Goal: Contribute content: Contribute content

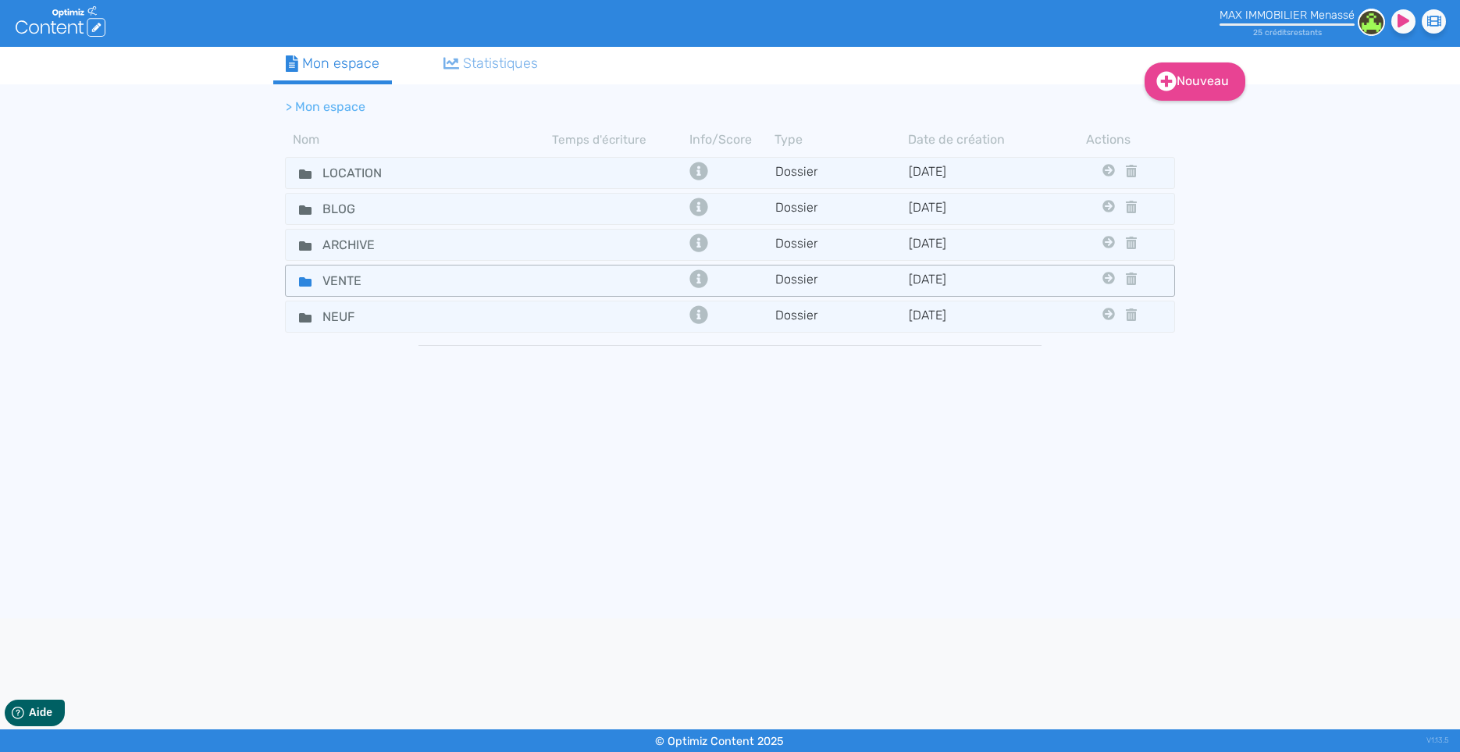
click at [470, 283] on div "VENTE" at bounding box center [419, 280] width 264 height 23
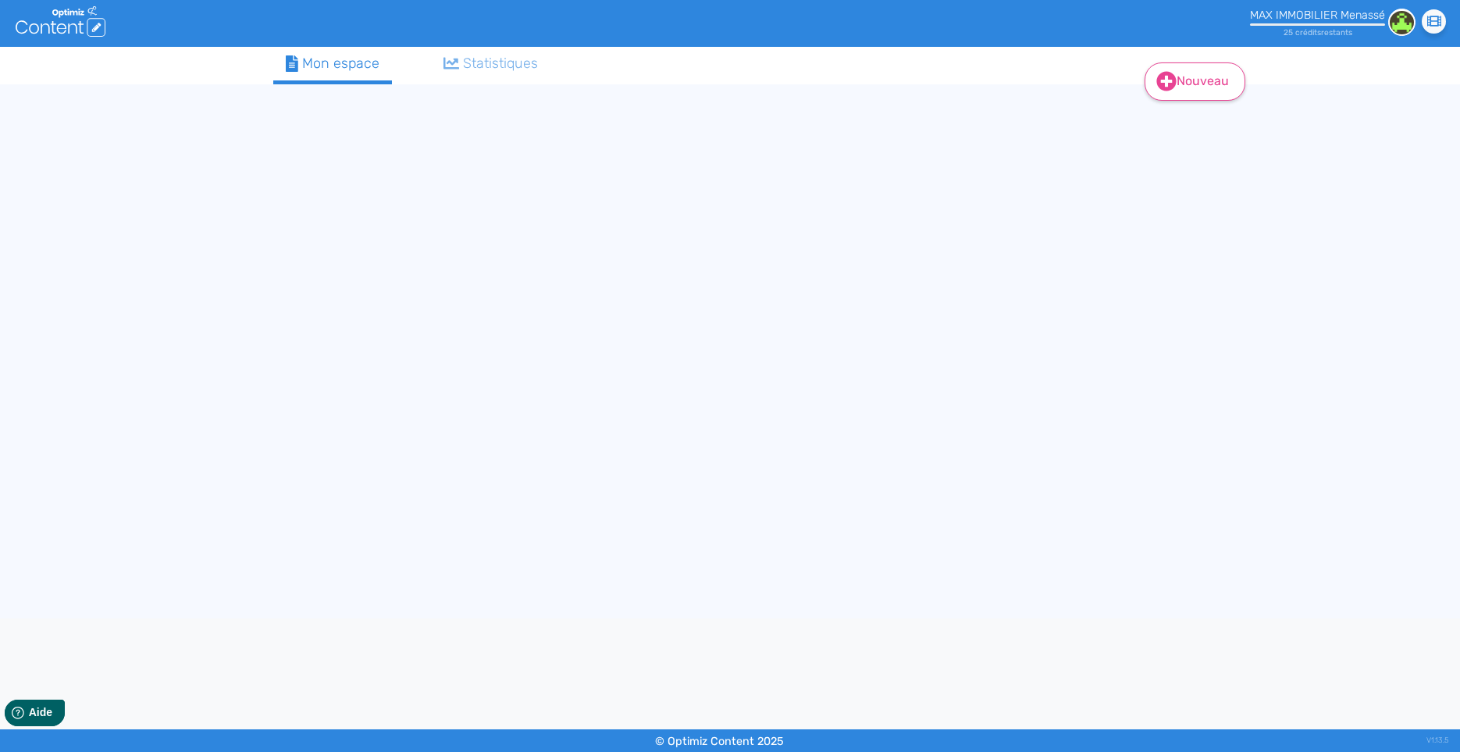
click at [1179, 87] on link "Nouveau" at bounding box center [1194, 81] width 101 height 38
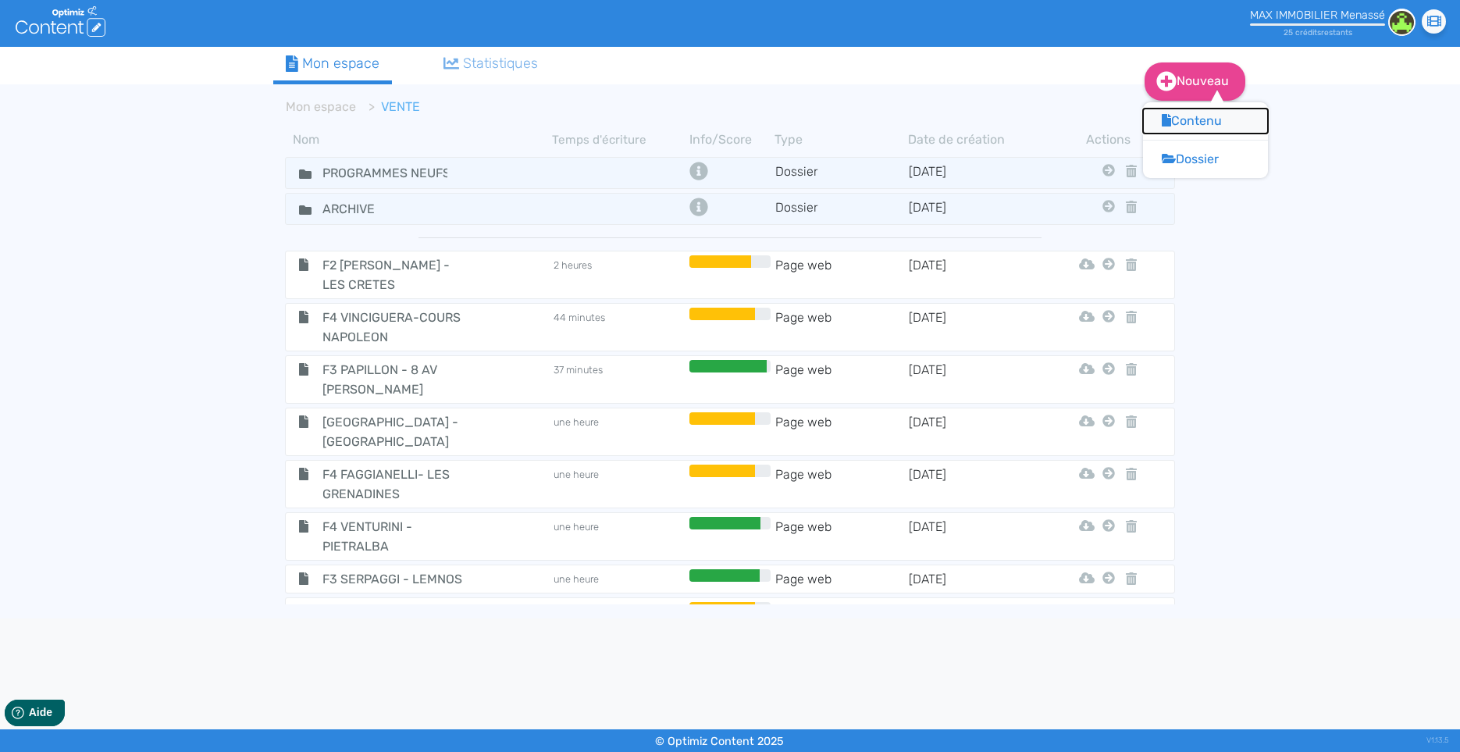
click at [1179, 120] on button "Contenu" at bounding box center [1205, 121] width 125 height 25
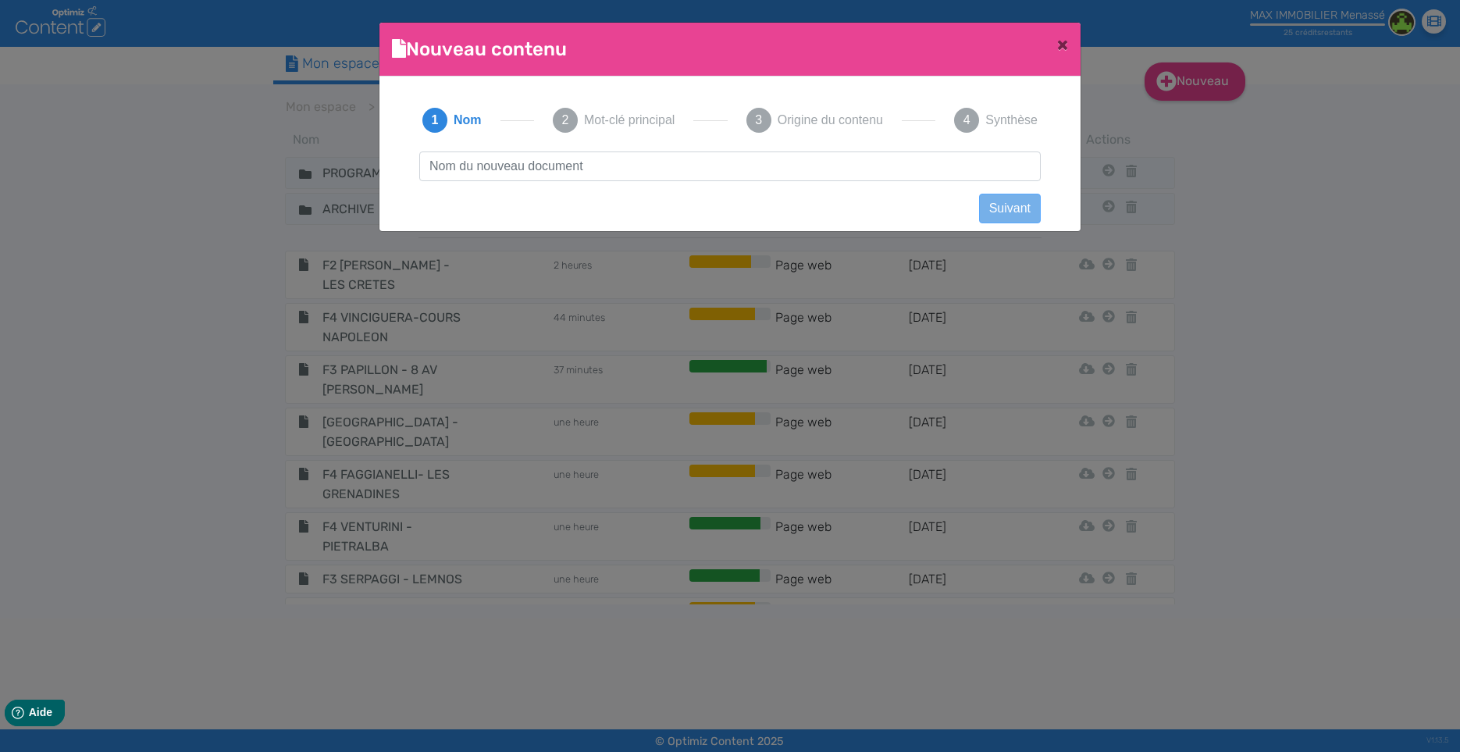
scroll to position [2, 0]
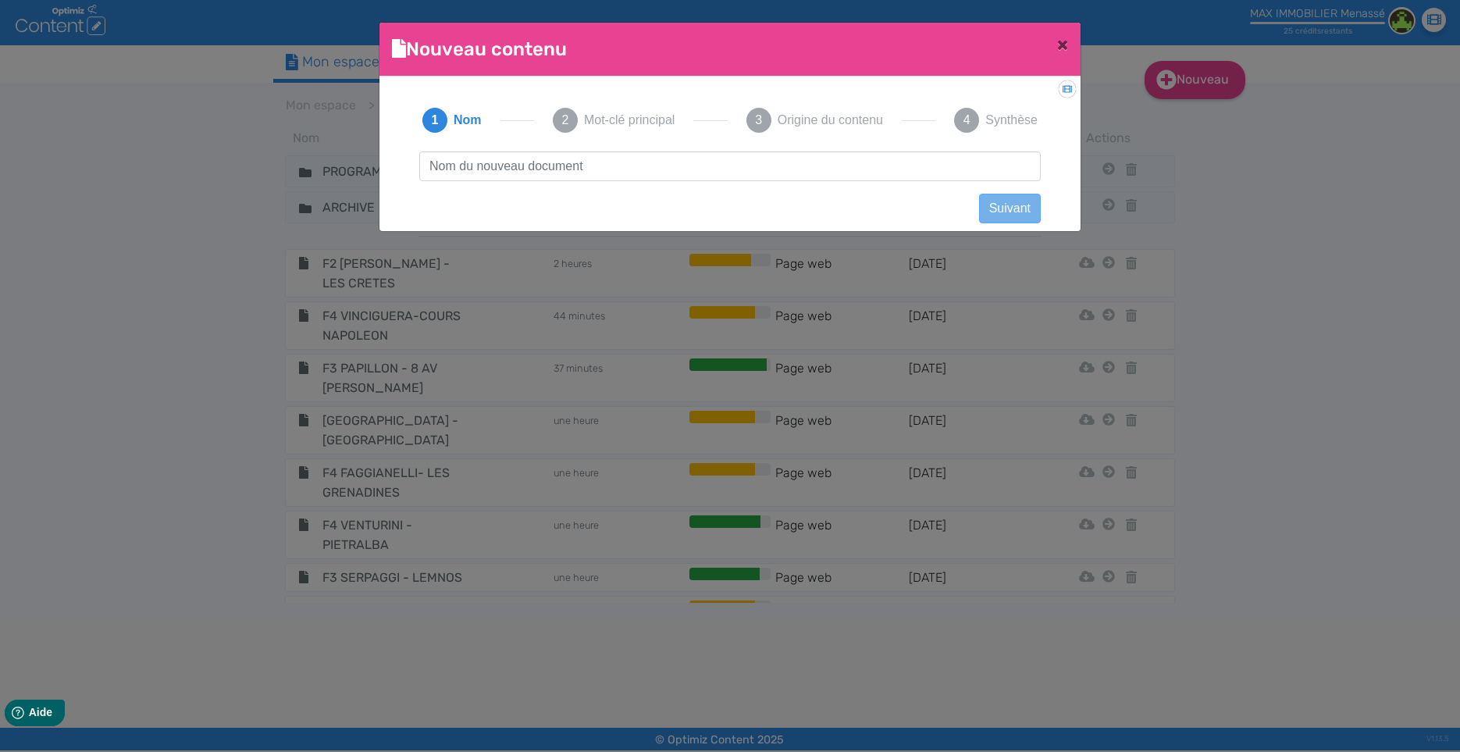
click at [500, 171] on input "text" at bounding box center [729, 166] width 621 height 30
drag, startPoint x: 462, startPoint y: 166, endPoint x: 525, endPoint y: 171, distance: 63.4
click at [525, 171] on input "VILLA A VENDRE PISCIA ROSSA" at bounding box center [729, 166] width 621 height 30
type input "VILLA - SCANU - PISCIA ROSSA"
click at [1024, 213] on button "Suivant" at bounding box center [1010, 209] width 62 height 30
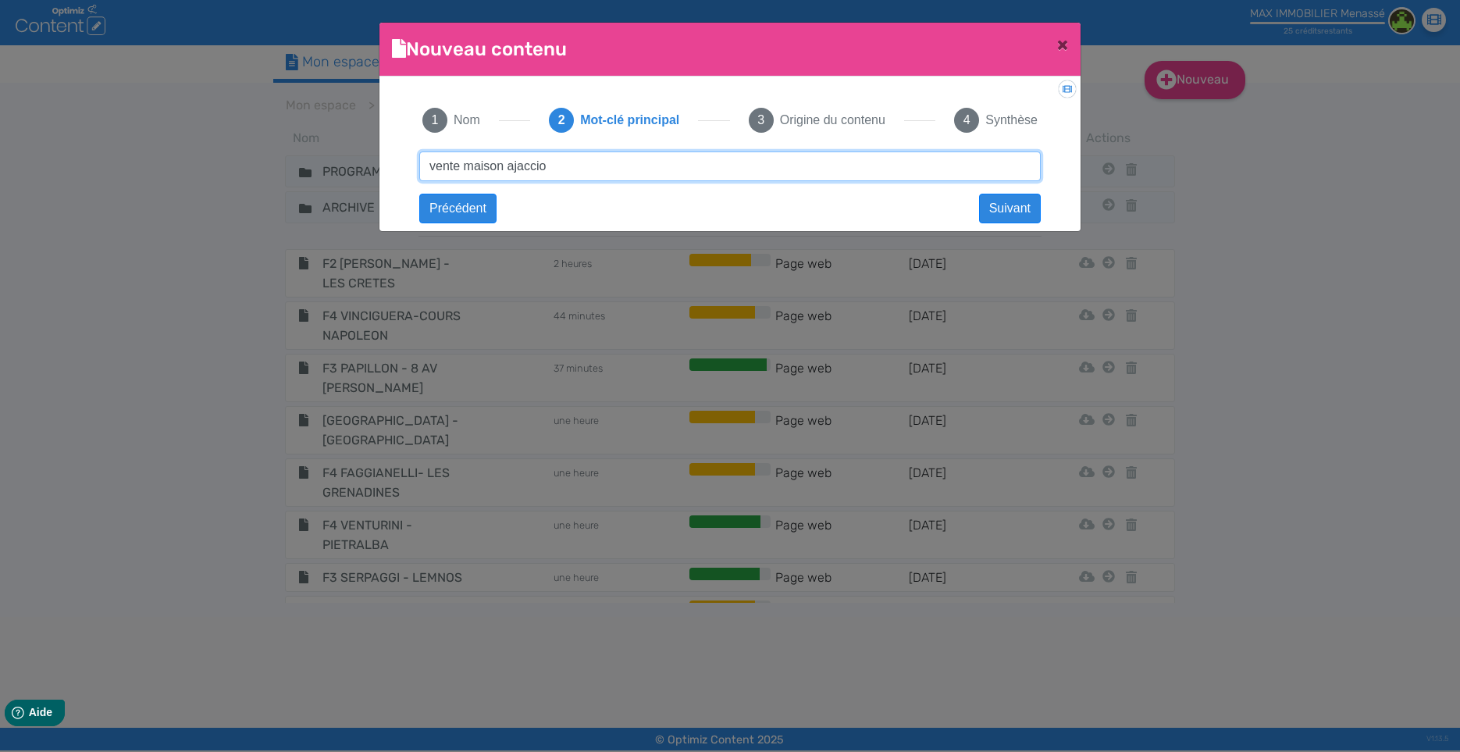
type input "vente maison ajaccio"
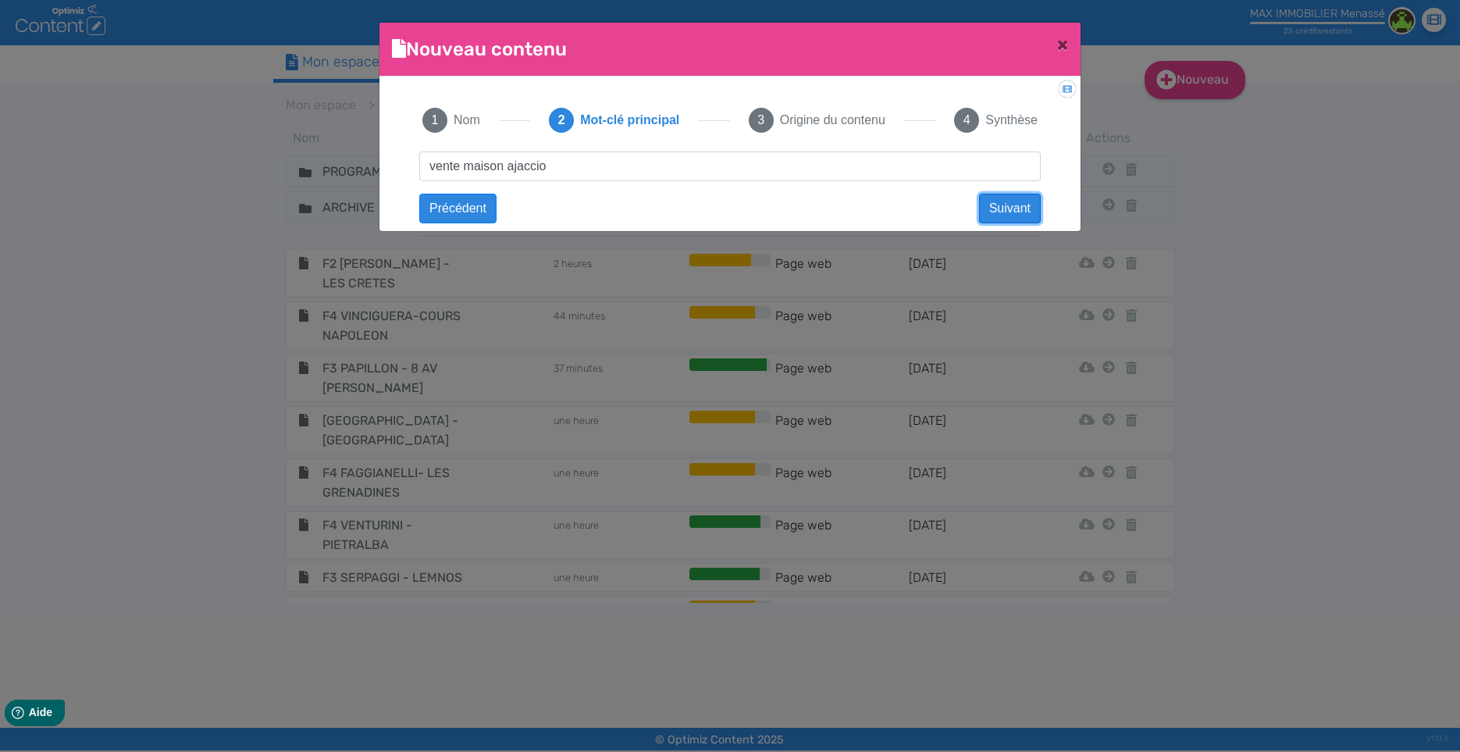
click at [1012, 215] on button "Suivant" at bounding box center [1010, 209] width 62 height 30
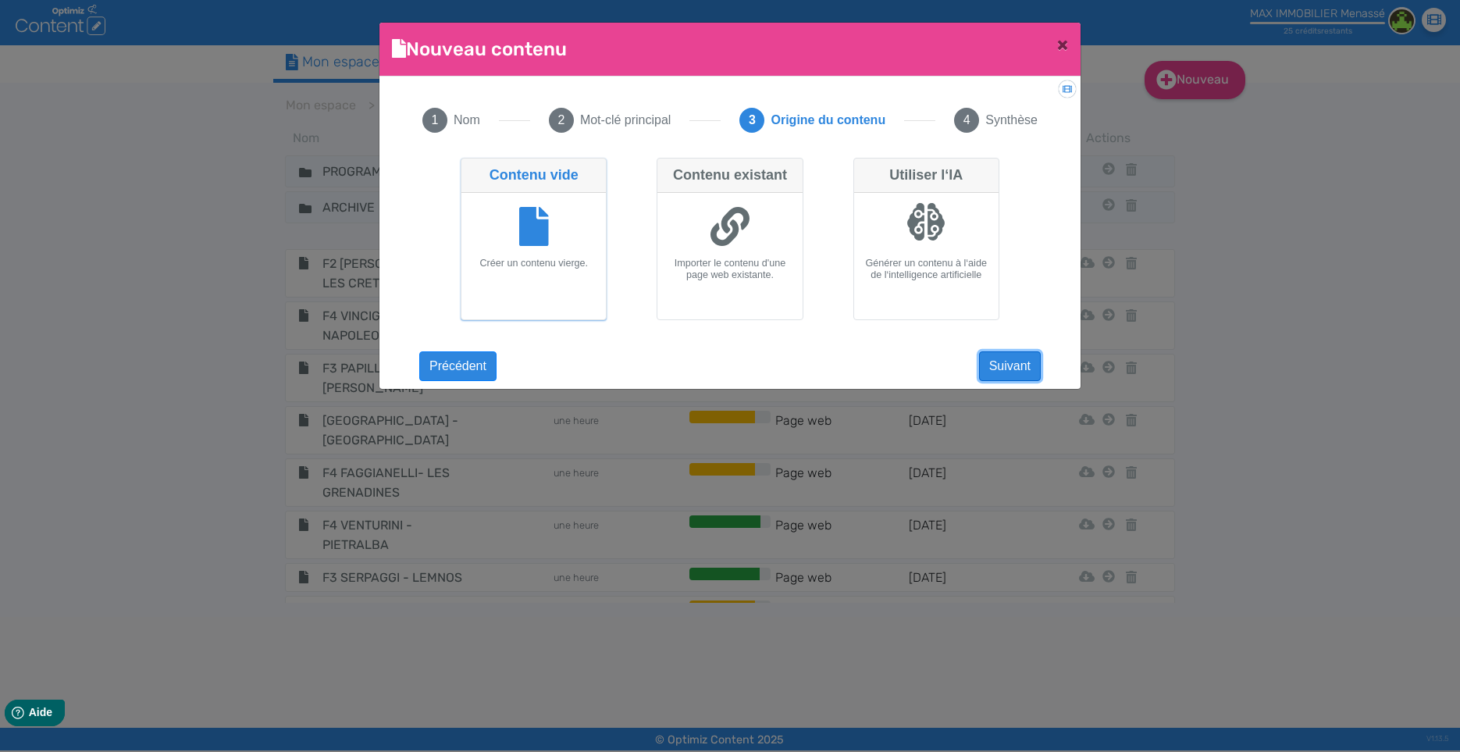
click at [1020, 361] on button "Suivant" at bounding box center [1010, 366] width 62 height 30
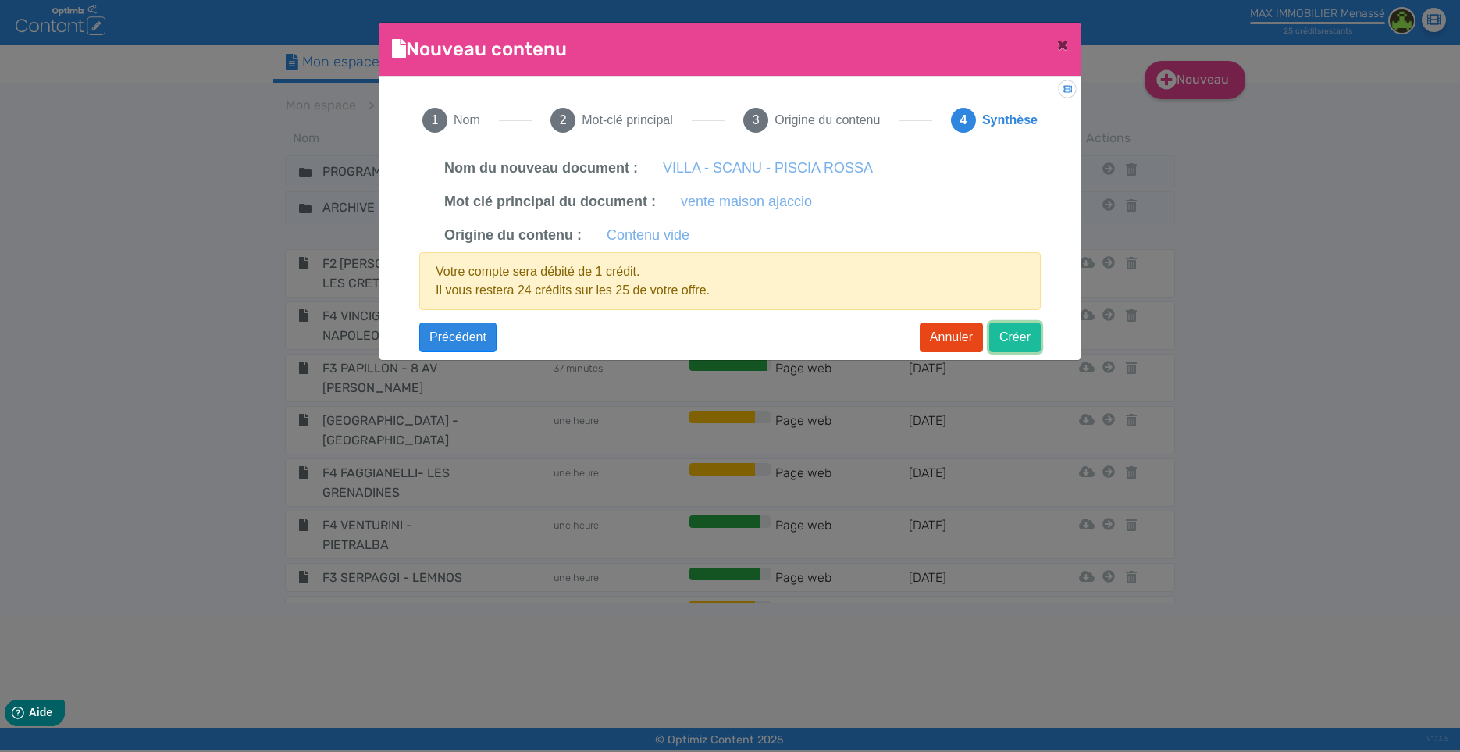
click at [1004, 340] on button "Créer" at bounding box center [1015, 337] width 52 height 30
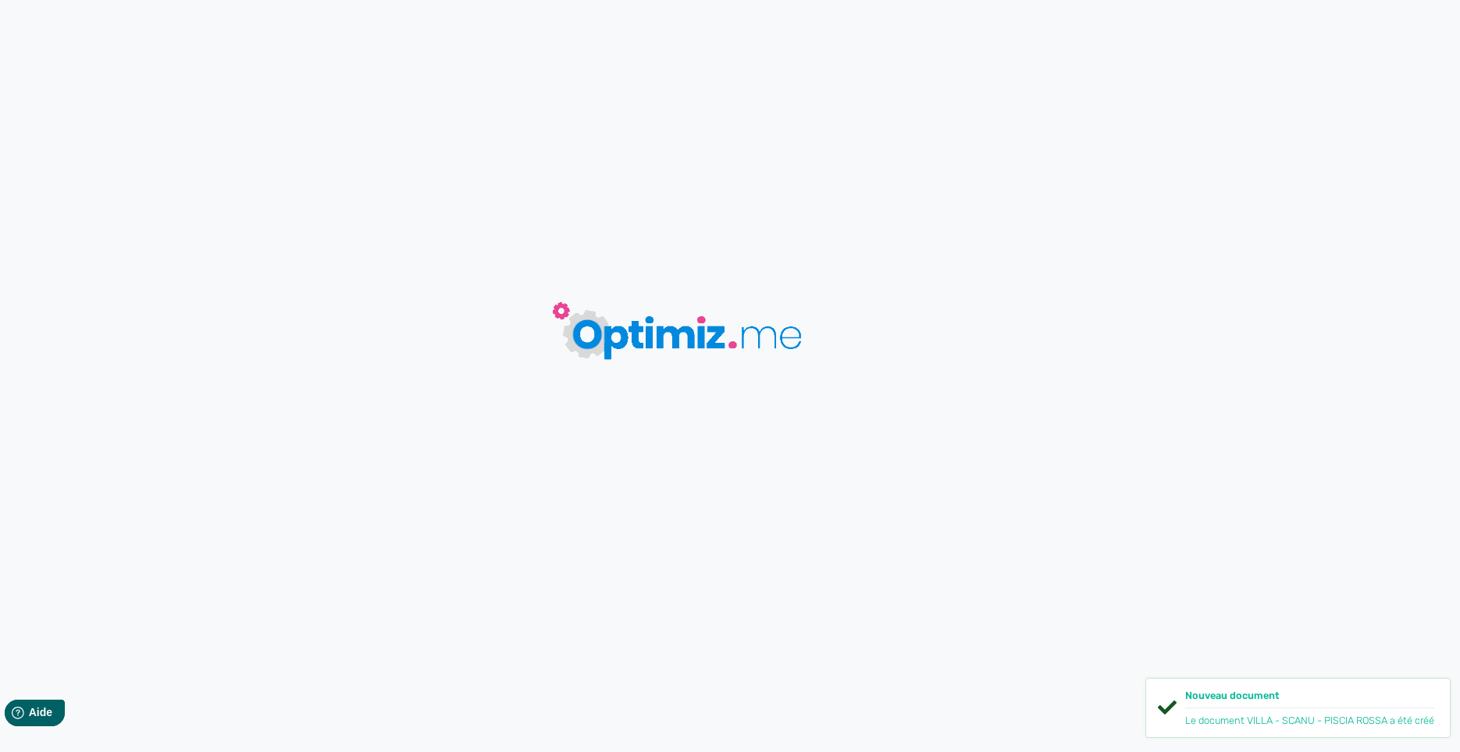
type input "VILLA - SCANU - PISCIA ROSSA"
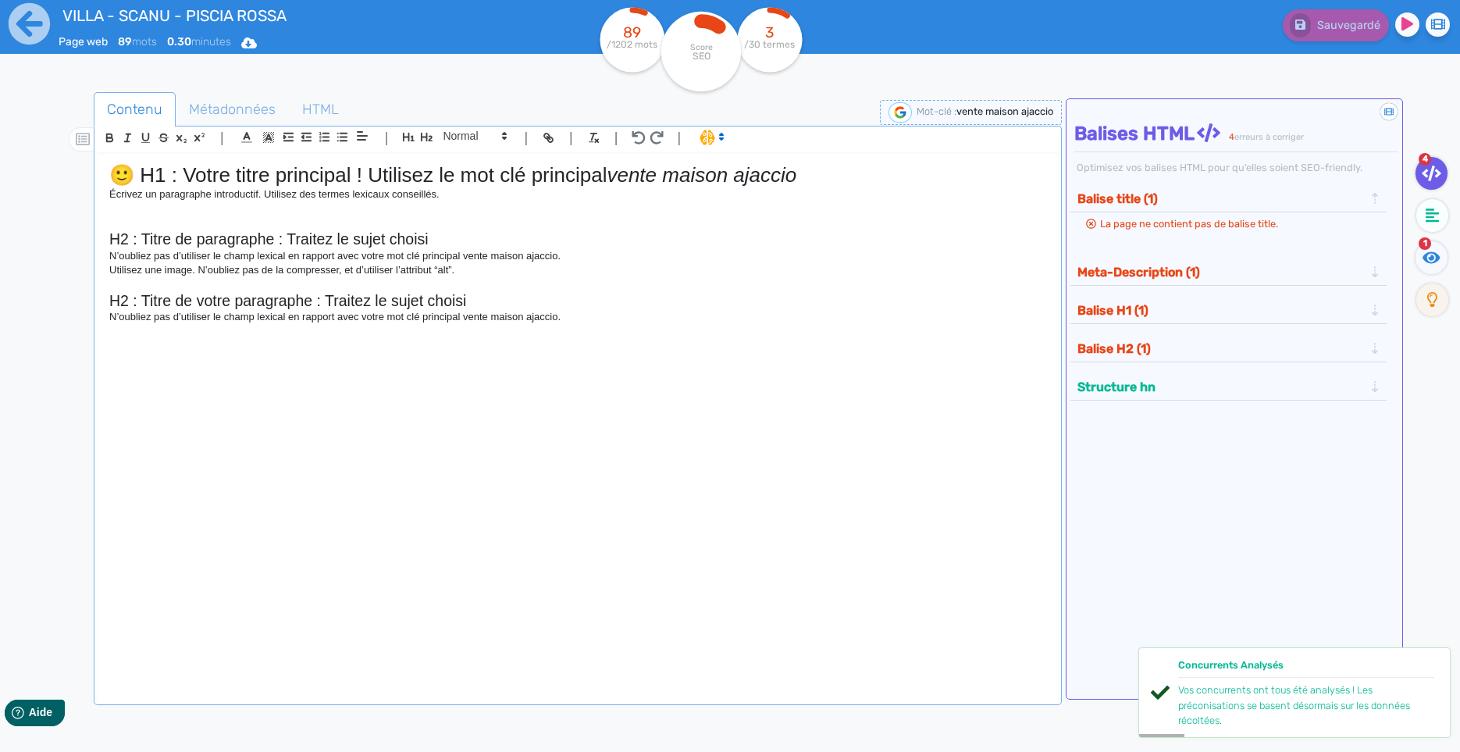
click at [584, 343] on div "🙂 H1 : Votre titre principal ! Utilisez le mot clé principal vente maison ajacc…" at bounding box center [578, 417] width 960 height 526
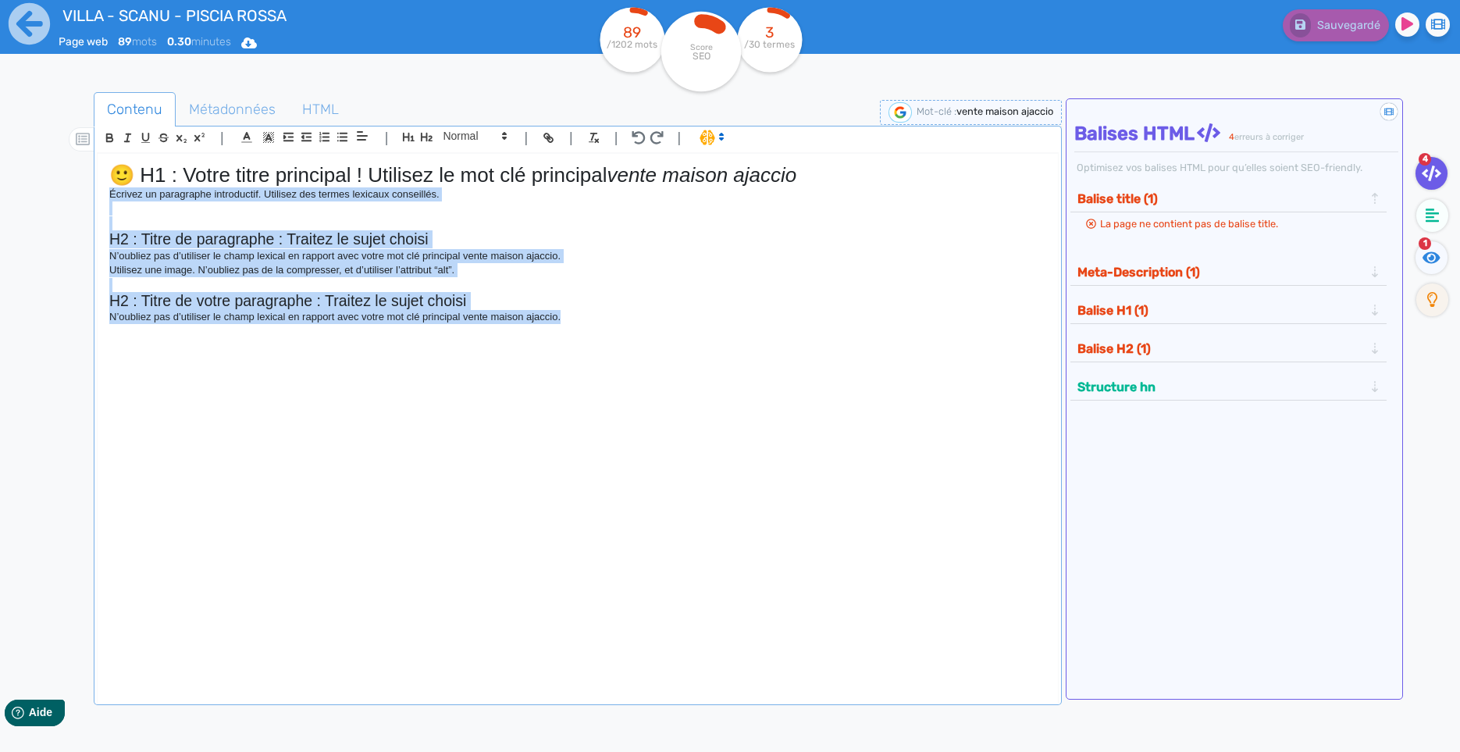
click at [112, 201] on p "Écrivez un paragraphe introductif. Utilisez des termes lexicaux conseillés." at bounding box center [577, 194] width 937 height 14
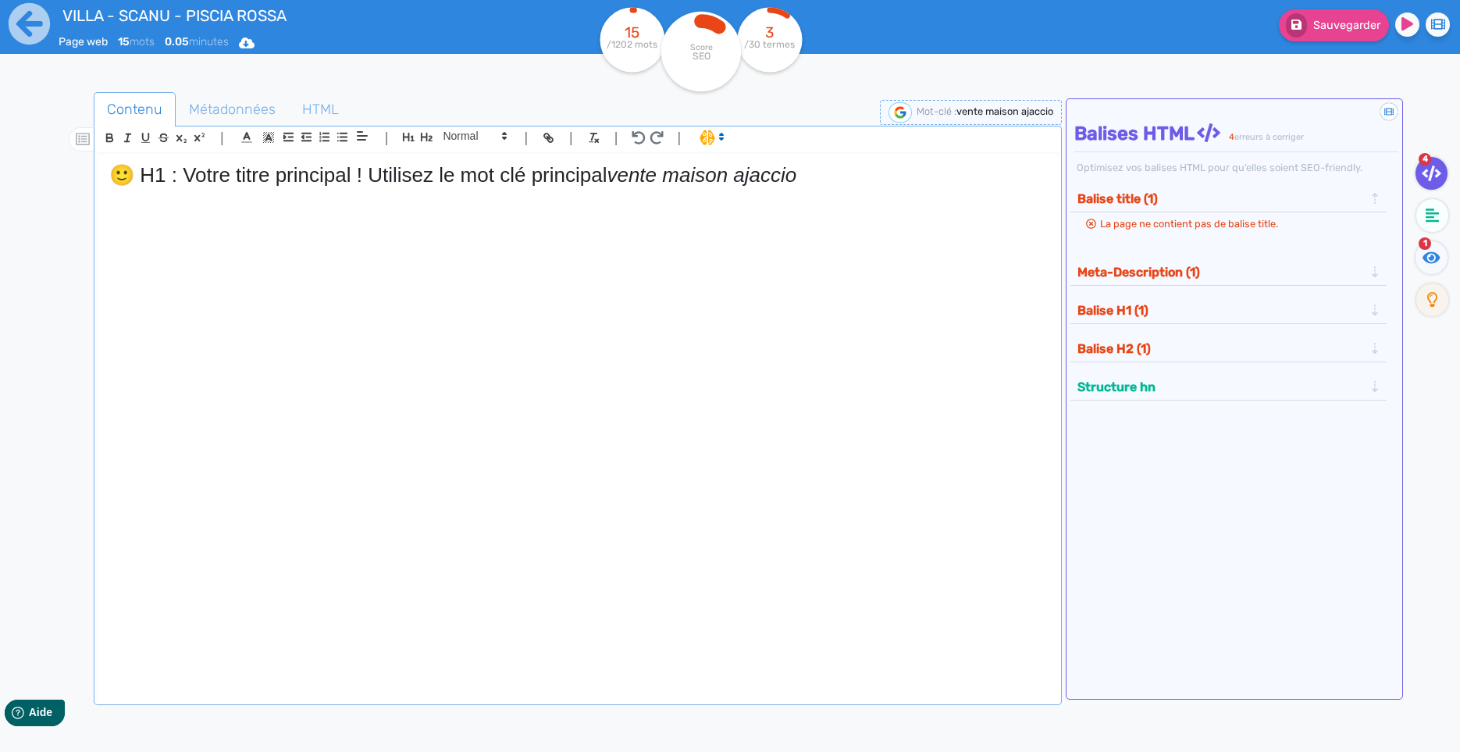
scroll to position [157, 0]
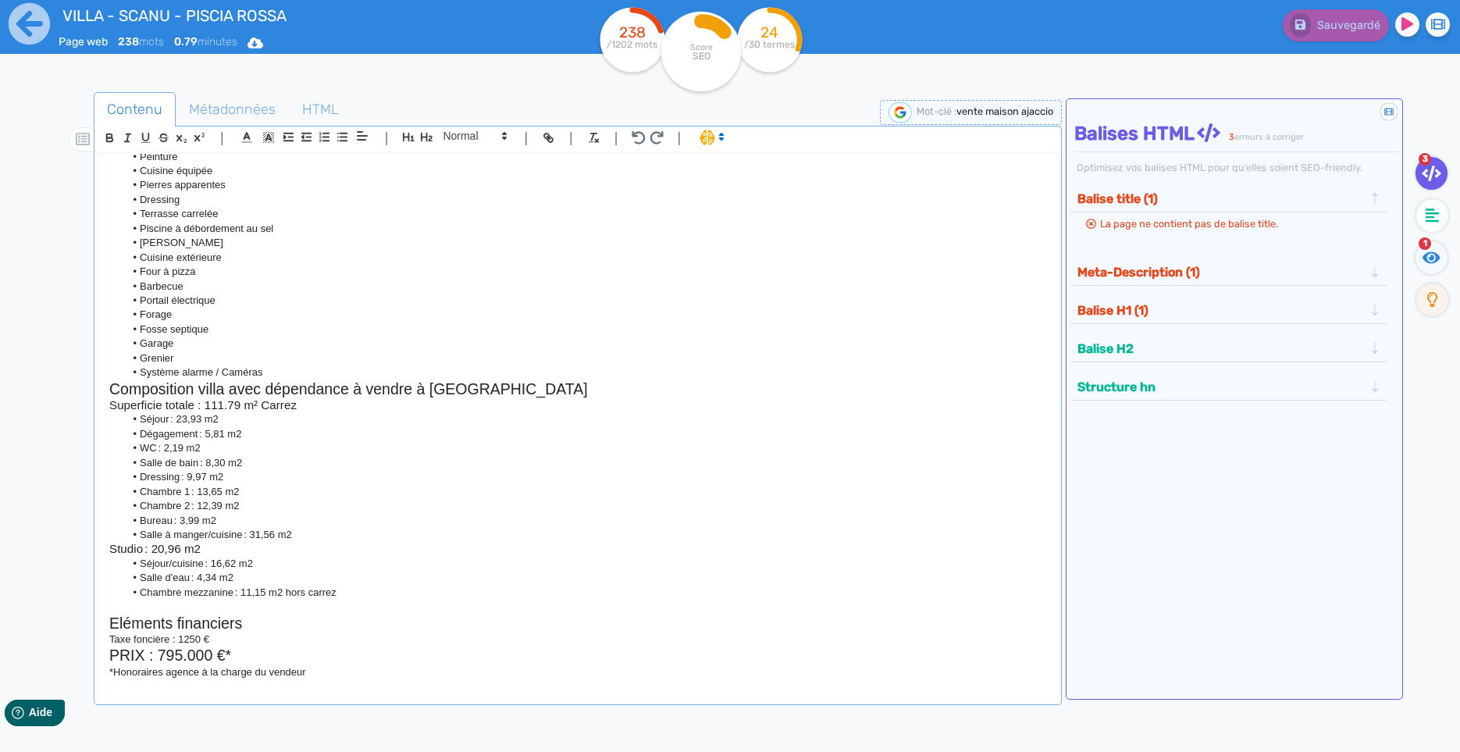
click at [253, 166] on li "Cuisine équipée" at bounding box center [586, 171] width 922 height 14
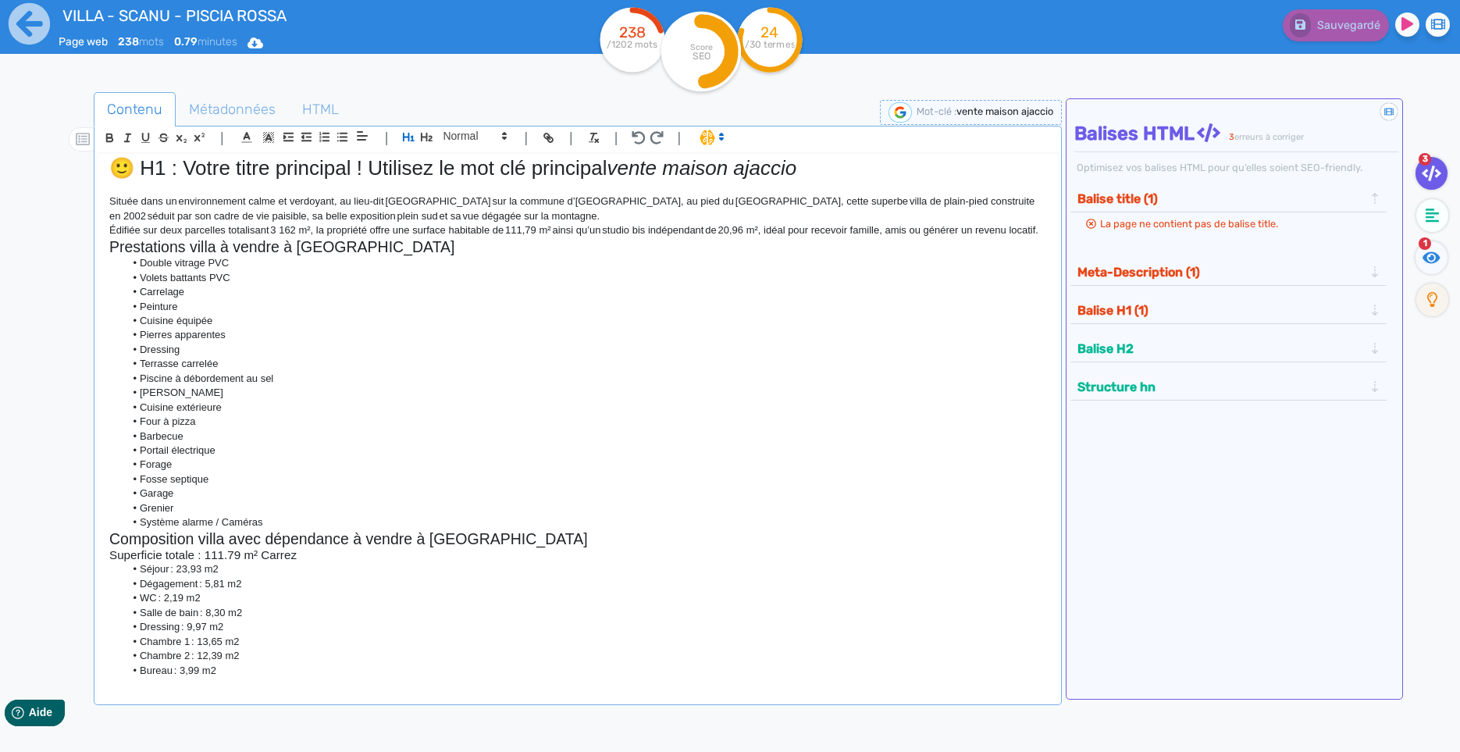
scroll to position [0, 0]
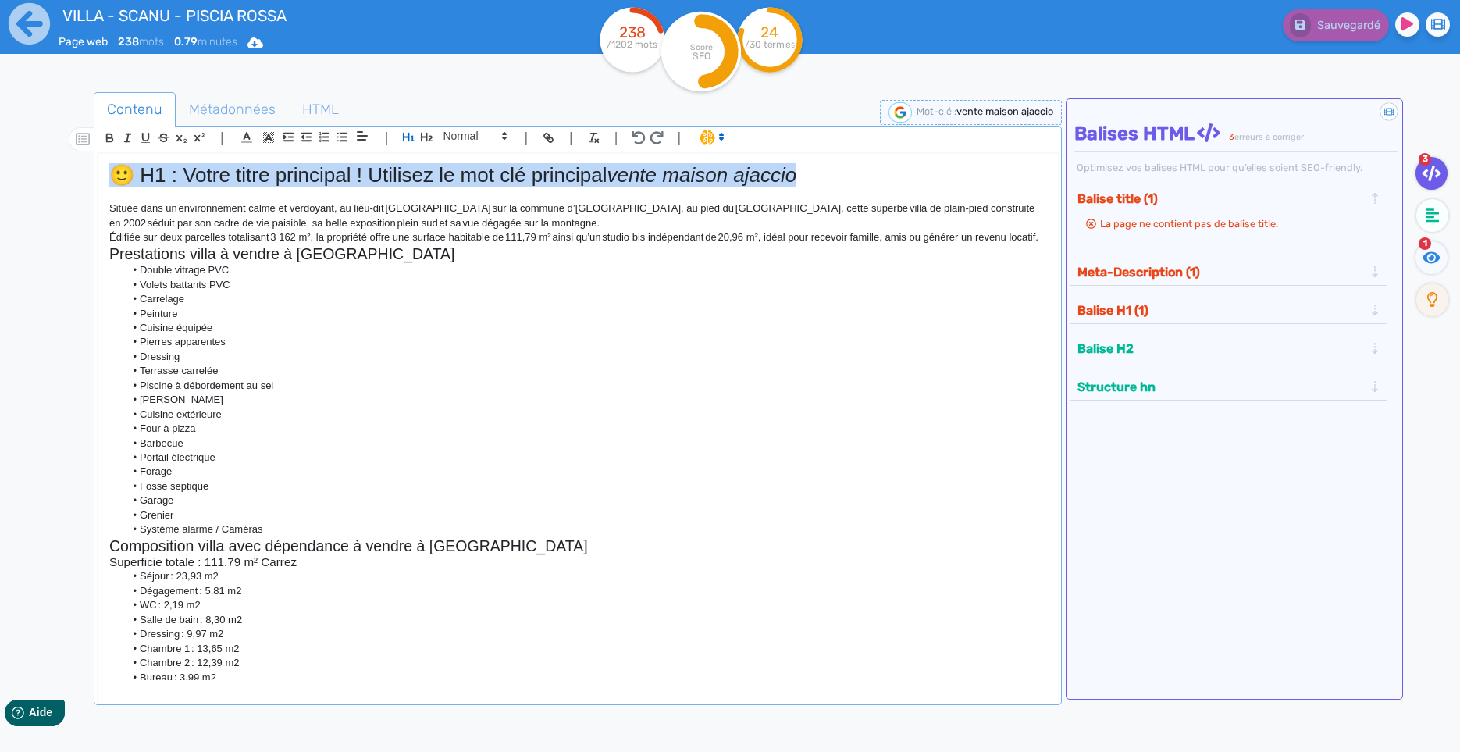
click at [857, 180] on h1 "🙂 H1 : Votre titre principal ! Utilisez le mot clé principal vente maison ajacc…" at bounding box center [577, 175] width 937 height 24
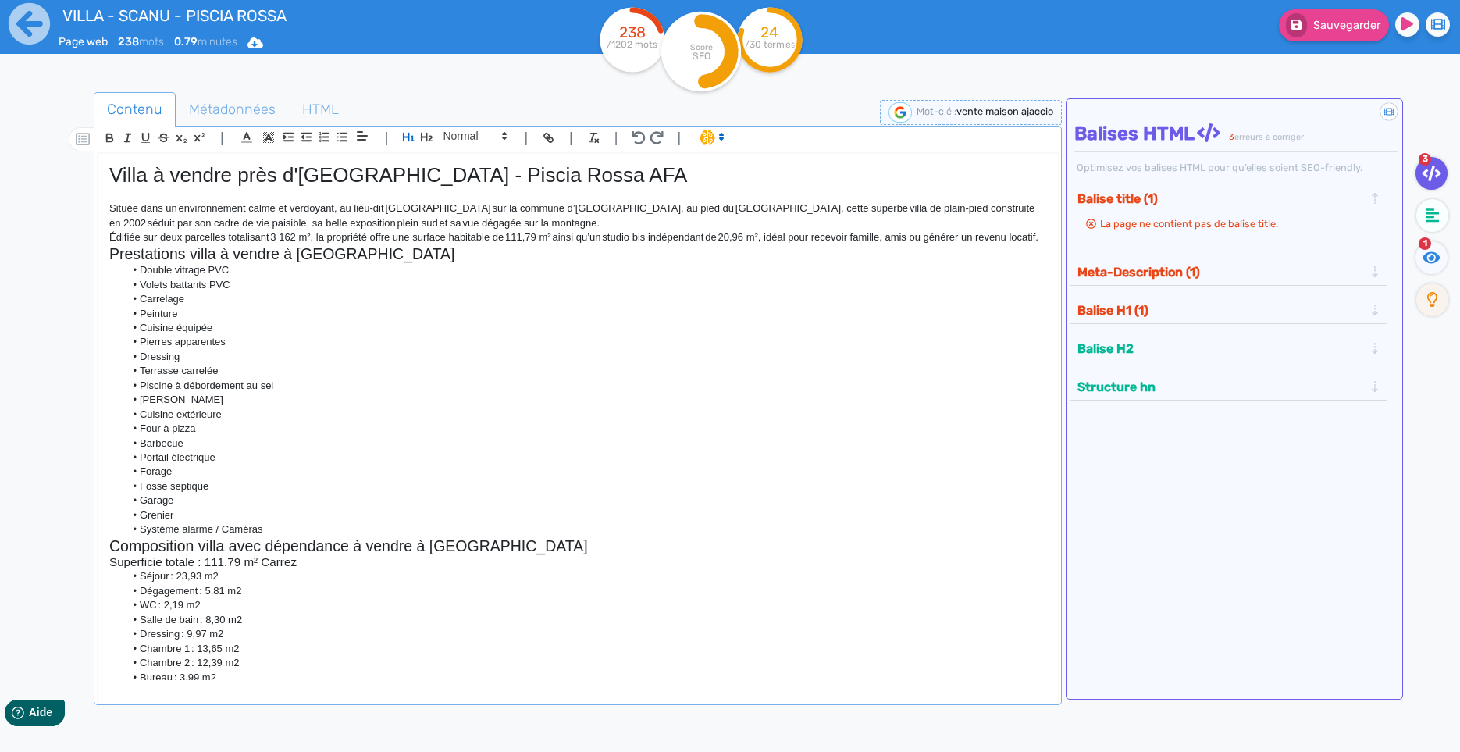
click at [176, 181] on h1 "Villa à vendre près d'[GEOGRAPHIC_DATA] - Piscia Rossa AFA" at bounding box center [577, 175] width 937 height 24
click at [945, 247] on h2 "Prestations villa à vendre à [GEOGRAPHIC_DATA]" at bounding box center [577, 254] width 937 height 18
click at [950, 242] on p "Édifiée sur deux parcelles totalisant 3 162 m², la propriété offre une surface …" at bounding box center [577, 237] width 937 height 14
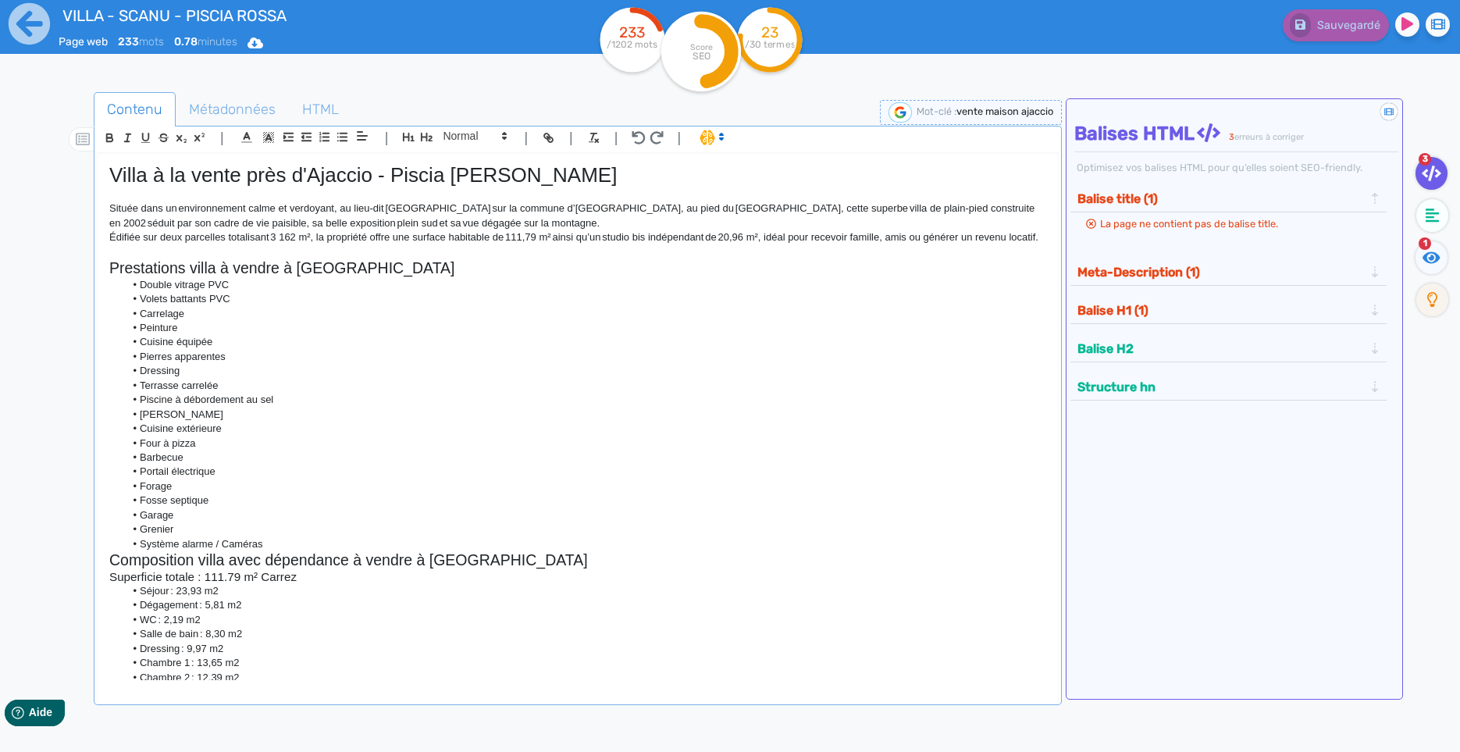
click at [432, 226] on p "Située dans un environnement calme et verdoyant, au lieu-dit [GEOGRAPHIC_DATA] …" at bounding box center [577, 215] width 937 height 29
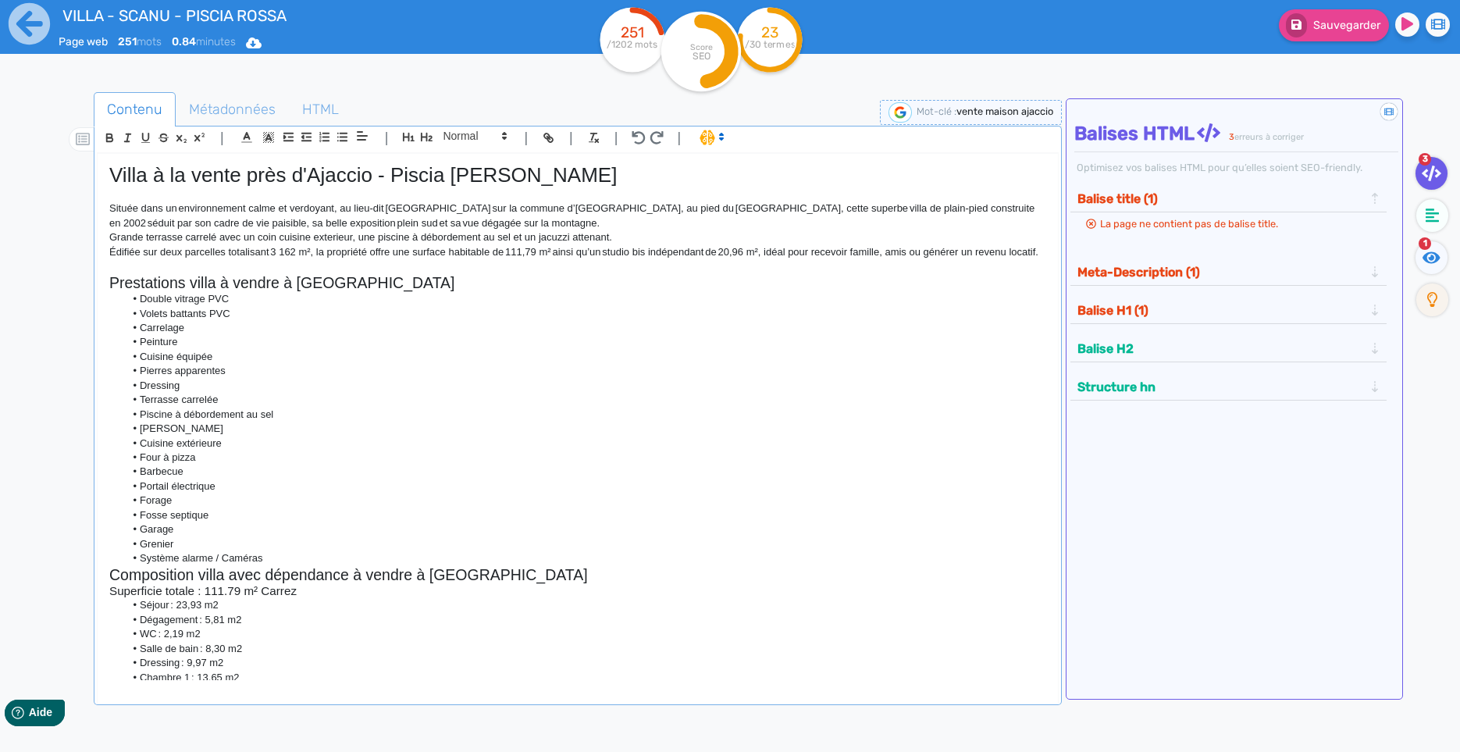
drag, startPoint x: 324, startPoint y: 231, endPoint x: 322, endPoint y: 240, distance: 9.7
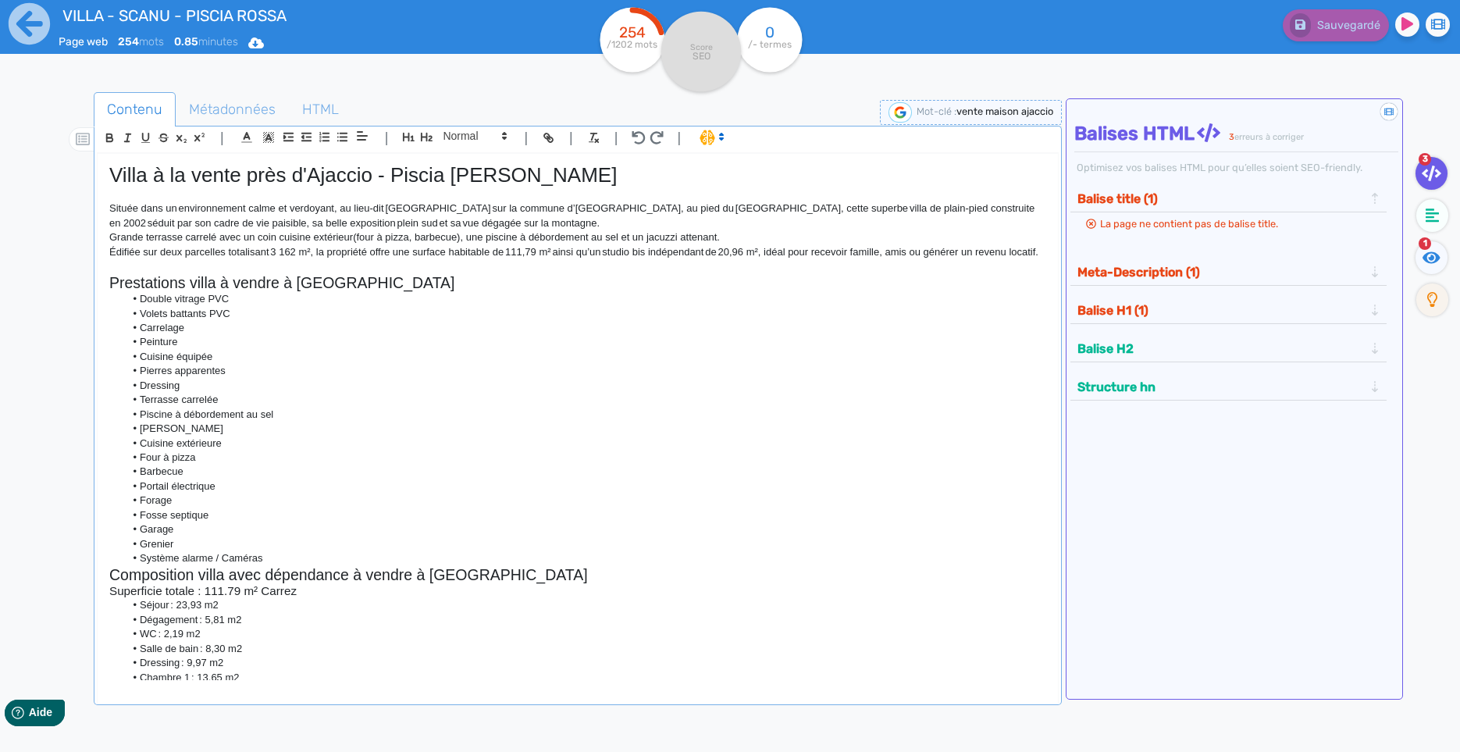
click at [311, 256] on p "Édifiée sur deux parcelles totalisant 3 162 m², la propriété offre une surface …" at bounding box center [577, 252] width 937 height 14
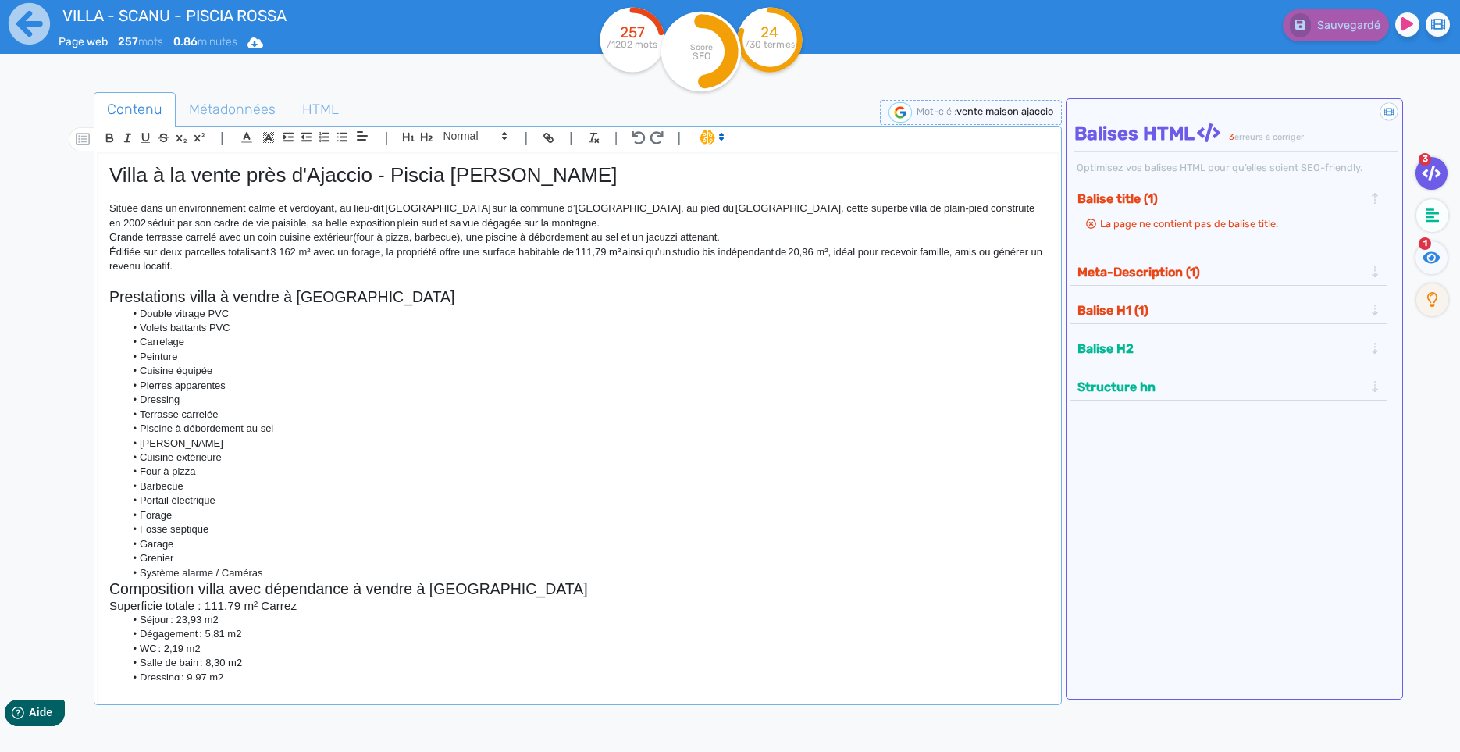
click at [255, 271] on p "Édifiée sur deux parcelles totalisant 3 162 m² avec un forage, la propriété off…" at bounding box center [577, 259] width 937 height 29
click at [278, 271] on p "Édifiée sur deux parcelles totalisant 3 162 m² avec un forage, la propriété off…" at bounding box center [577, 259] width 937 height 29
click at [366, 267] on p "Édifiée sur deux parcelles totalisant 3 162 m² avec un forage, la propriété off…" at bounding box center [577, 259] width 937 height 29
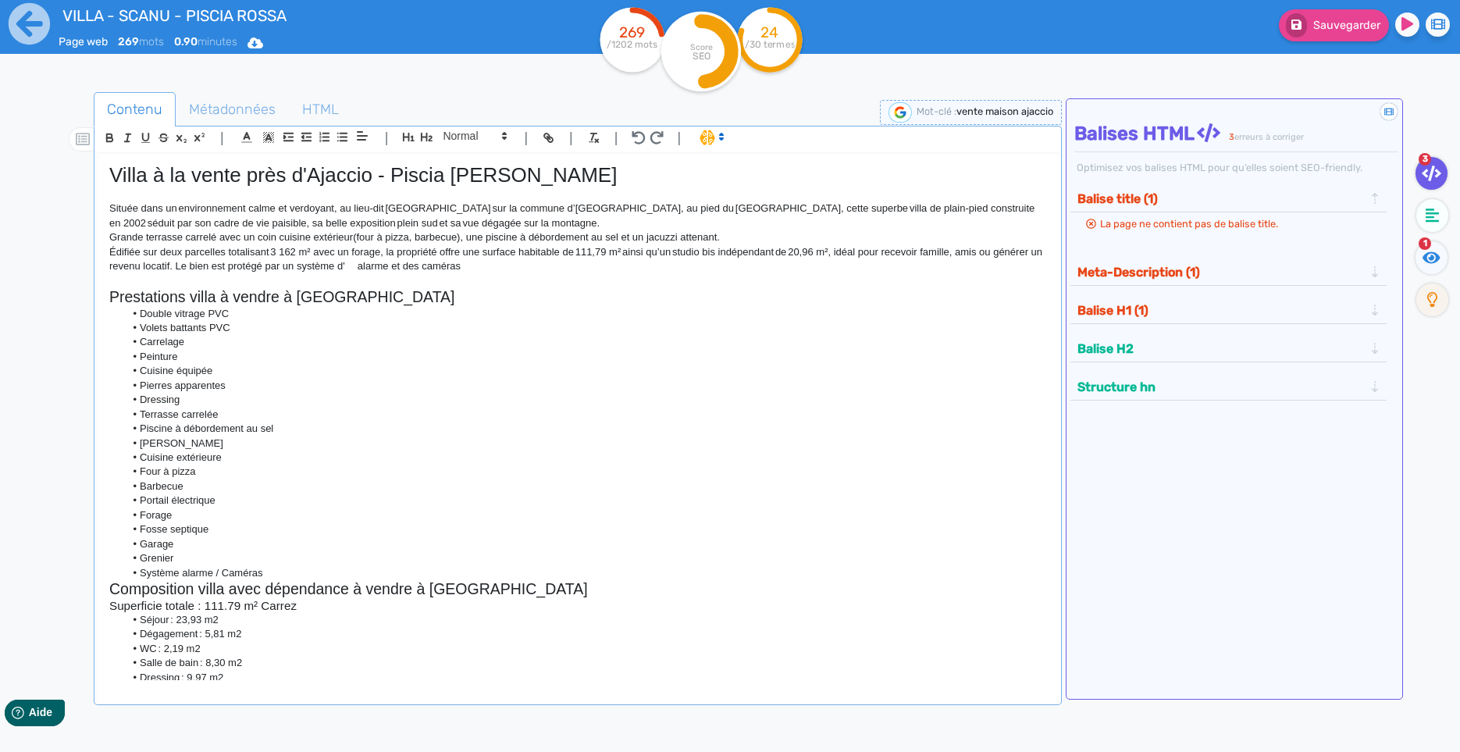
click at [702, 221] on p "Située dans un environnement calme et verdoyant, au lieu-dit [GEOGRAPHIC_DATA] …" at bounding box center [577, 215] width 937 height 29
click at [580, 214] on p "Située dans un environnement calme et verdoyant, au lieu-dit [GEOGRAPHIC_DATA] …" at bounding box center [577, 215] width 937 height 29
click at [637, 213] on p "Située dans un environnement calme et verdoyant, au lieu-dit [GEOGRAPHIC_DATA] …" at bounding box center [577, 215] width 937 height 29
click at [724, 212] on p "Située dans un environnement calme et verdoyant, au lieu-dit [GEOGRAPHIC_DATA] …" at bounding box center [577, 215] width 937 height 29
click at [750, 212] on p "Située dans un environnement calme et verdoyant, au lieu-dit [GEOGRAPHIC_DATA] …" at bounding box center [577, 215] width 937 height 29
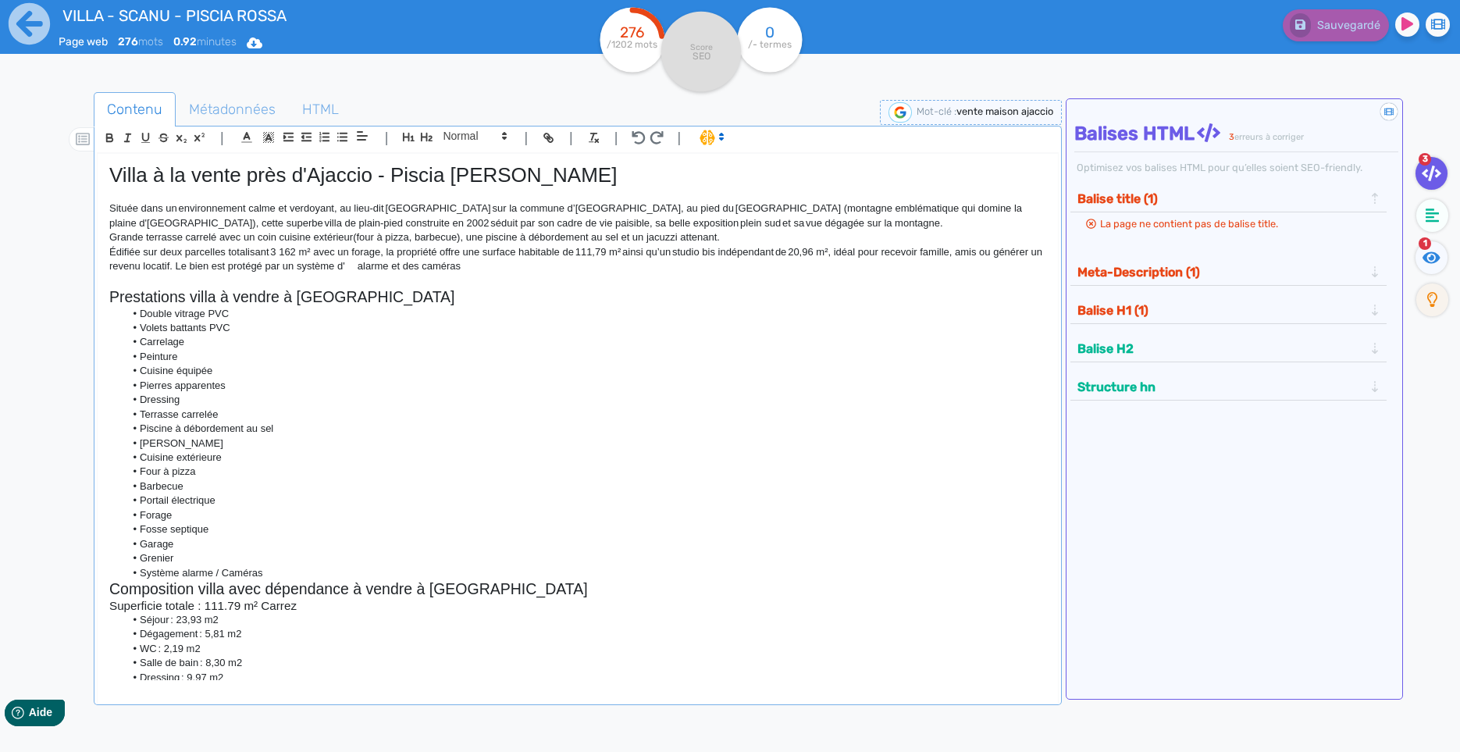
click at [860, 211] on p "Située dans un environnement calme et verdoyant, au lieu-dit [GEOGRAPHIC_DATA] …" at bounding box center [577, 215] width 937 height 29
click at [233, 211] on p "Située dans un environnement calme et verdoyant, au lieu-dit [GEOGRAPHIC_DATA] …" at bounding box center [577, 215] width 937 height 29
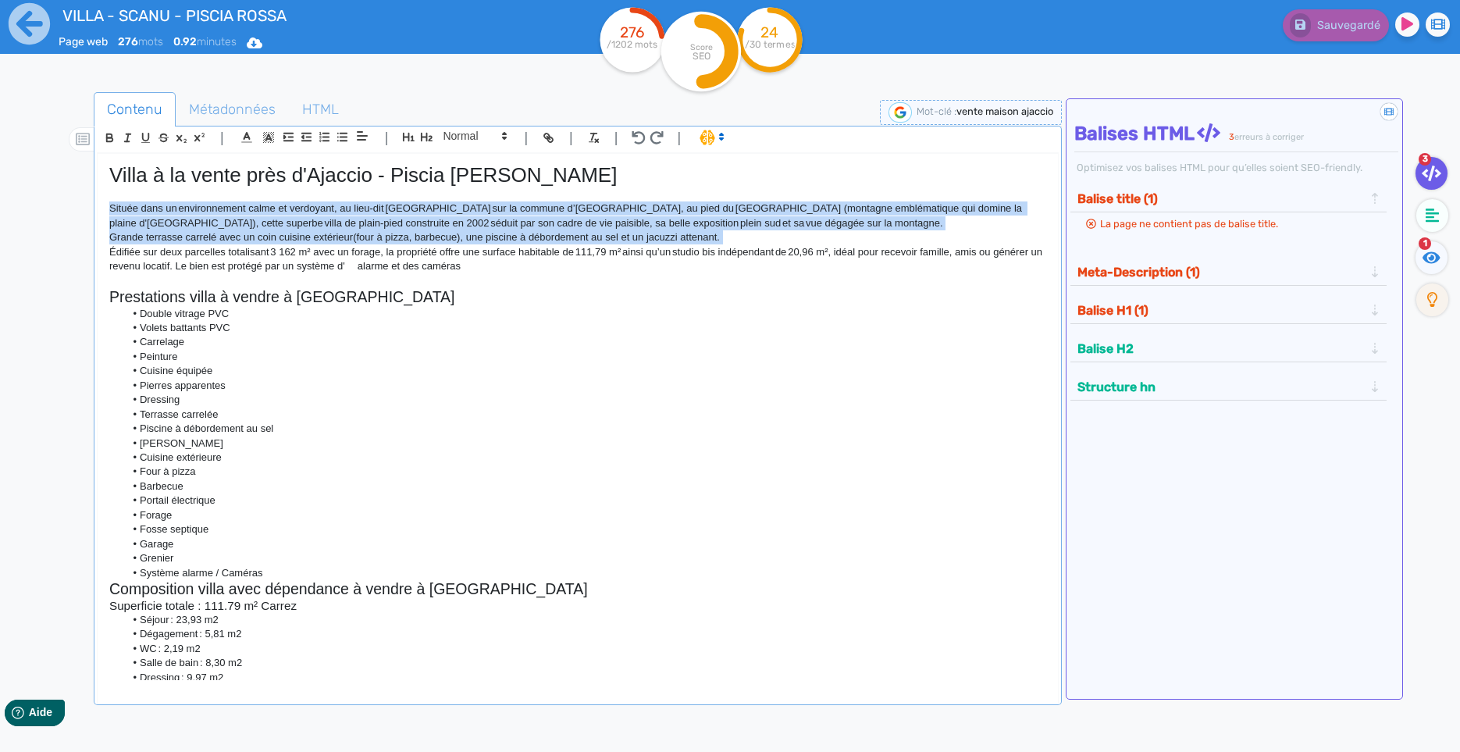
drag, startPoint x: 233, startPoint y: 211, endPoint x: 245, endPoint y: 264, distance: 54.5
click at [245, 264] on div "Villa à la vente près d'[GEOGRAPHIC_DATA] - Piscia [PERSON_NAME] AFA Située dan…" at bounding box center [578, 417] width 960 height 526
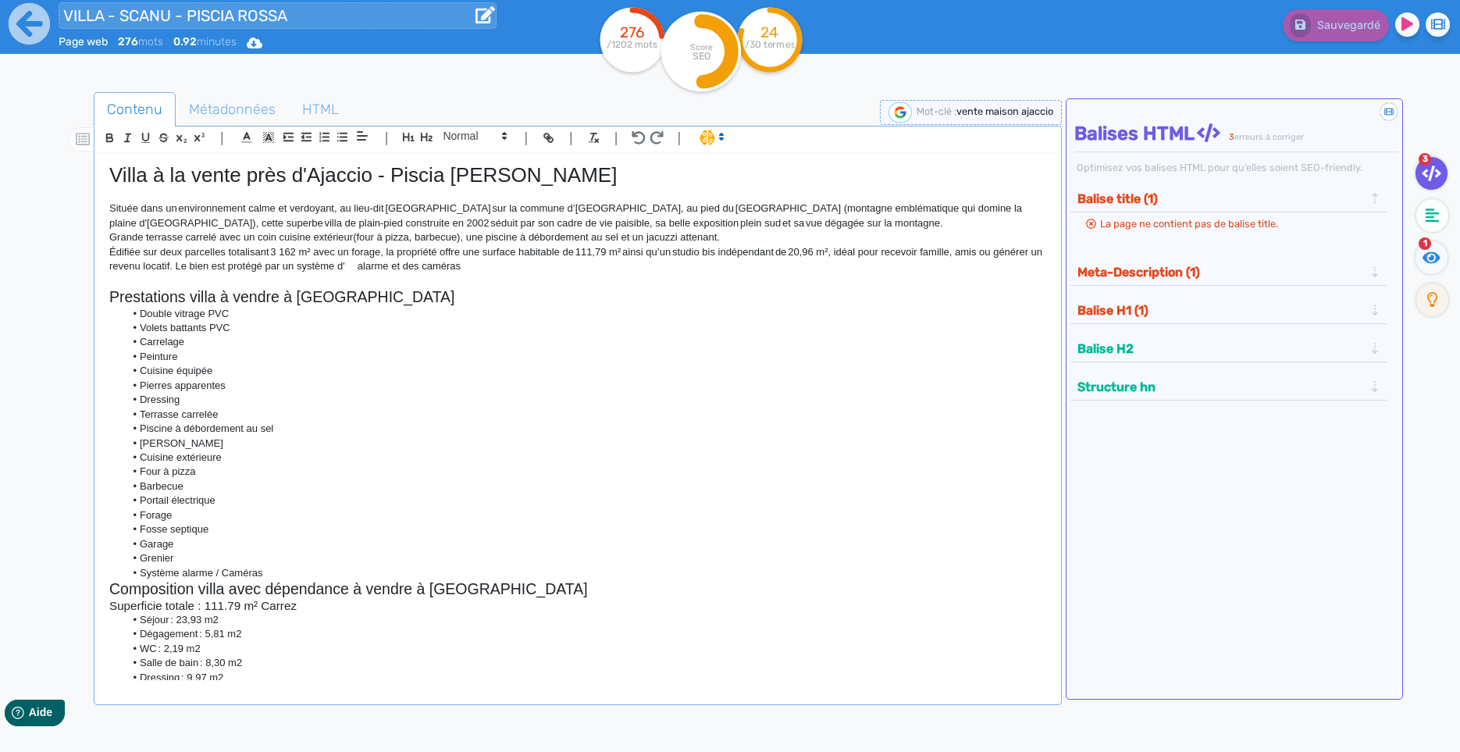
click at [228, 16] on input "VILLA - SCANU - PISCIA ROSSA" at bounding box center [278, 15] width 438 height 27
click at [283, 172] on h1 "Villa à la vente près d'Ajaccio - Piscia [PERSON_NAME]" at bounding box center [577, 175] width 937 height 24
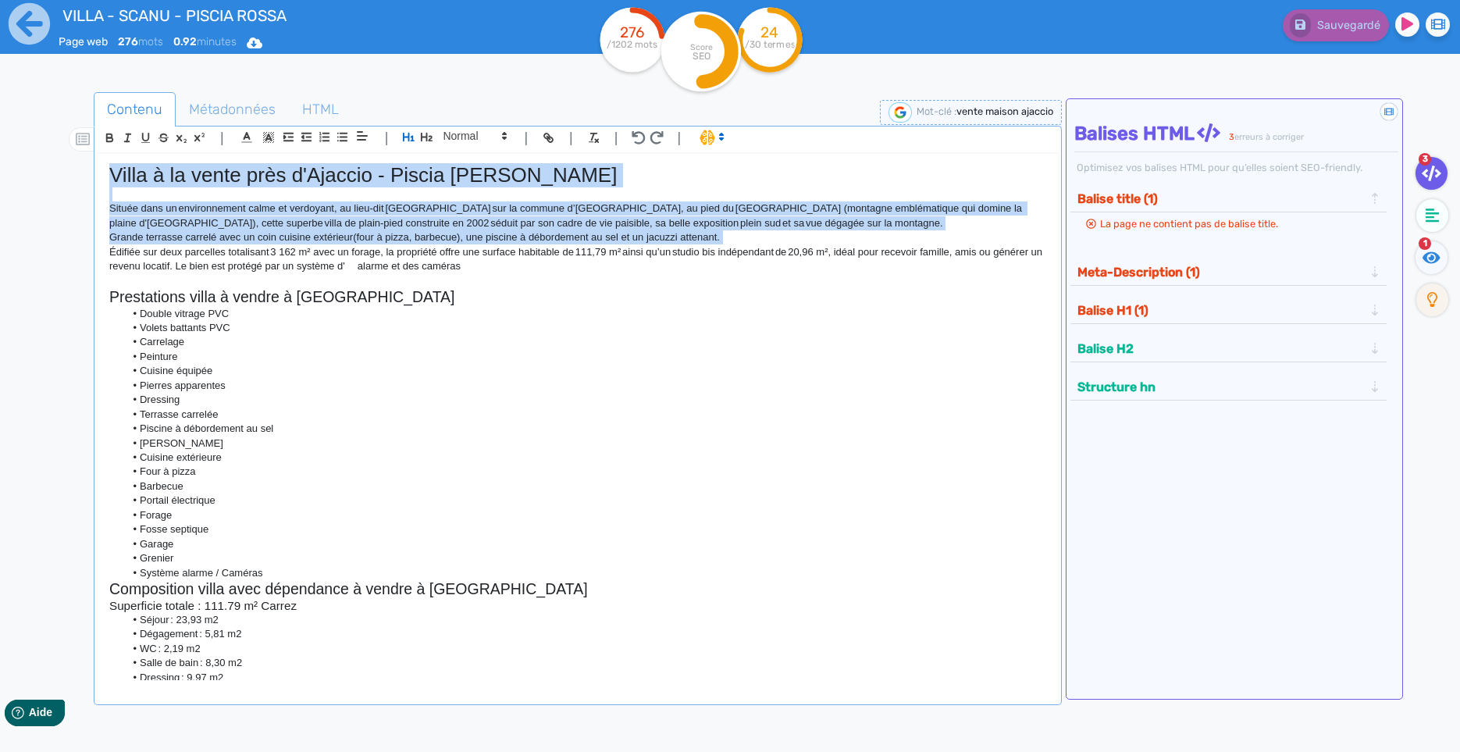
drag, startPoint x: 283, startPoint y: 172, endPoint x: 308, endPoint y: 267, distance: 98.5
click at [308, 267] on div "Villa à la vente près d'[GEOGRAPHIC_DATA] - Piscia [PERSON_NAME] AFA Située dan…" at bounding box center [578, 417] width 960 height 526
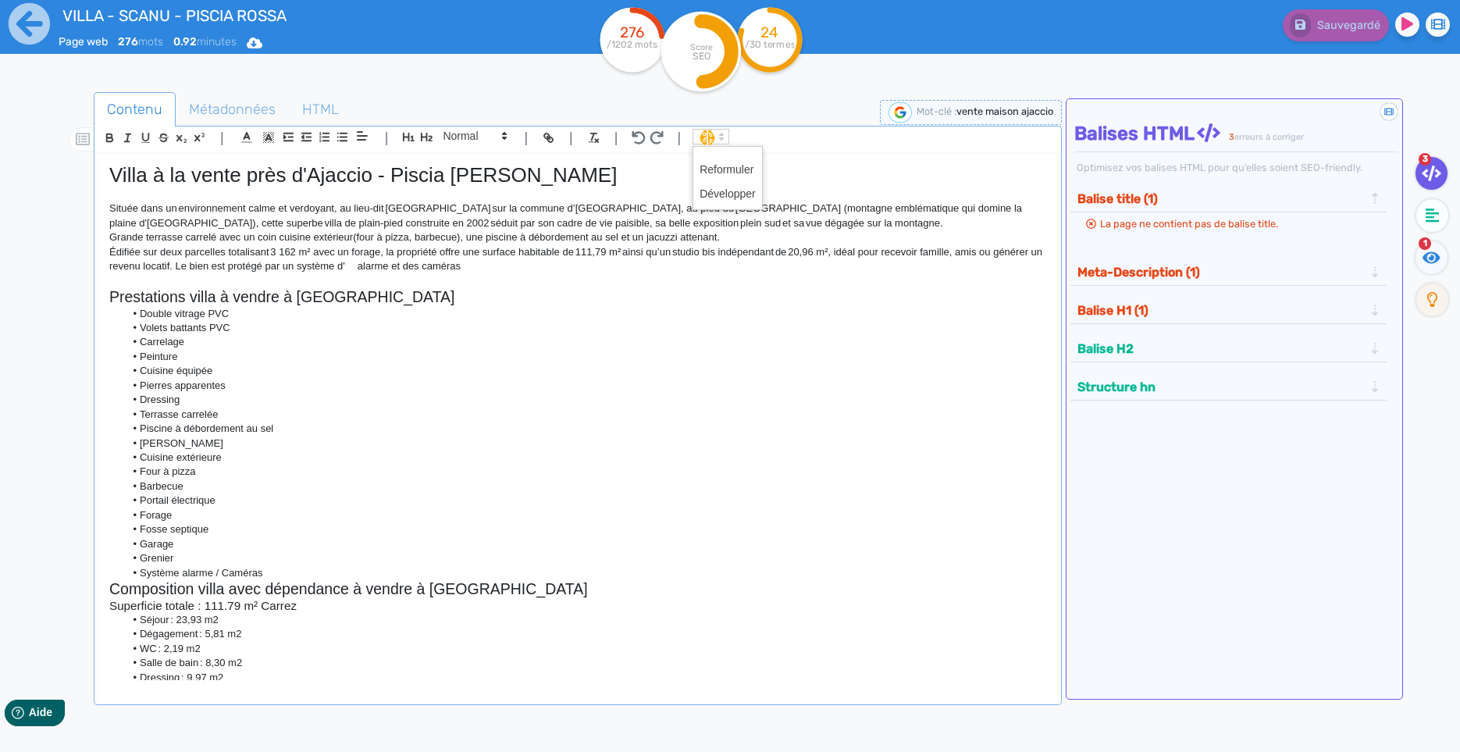
click at [720, 138] on icon at bounding box center [721, 137] width 14 height 14
click at [726, 195] on span at bounding box center [727, 194] width 56 height 24
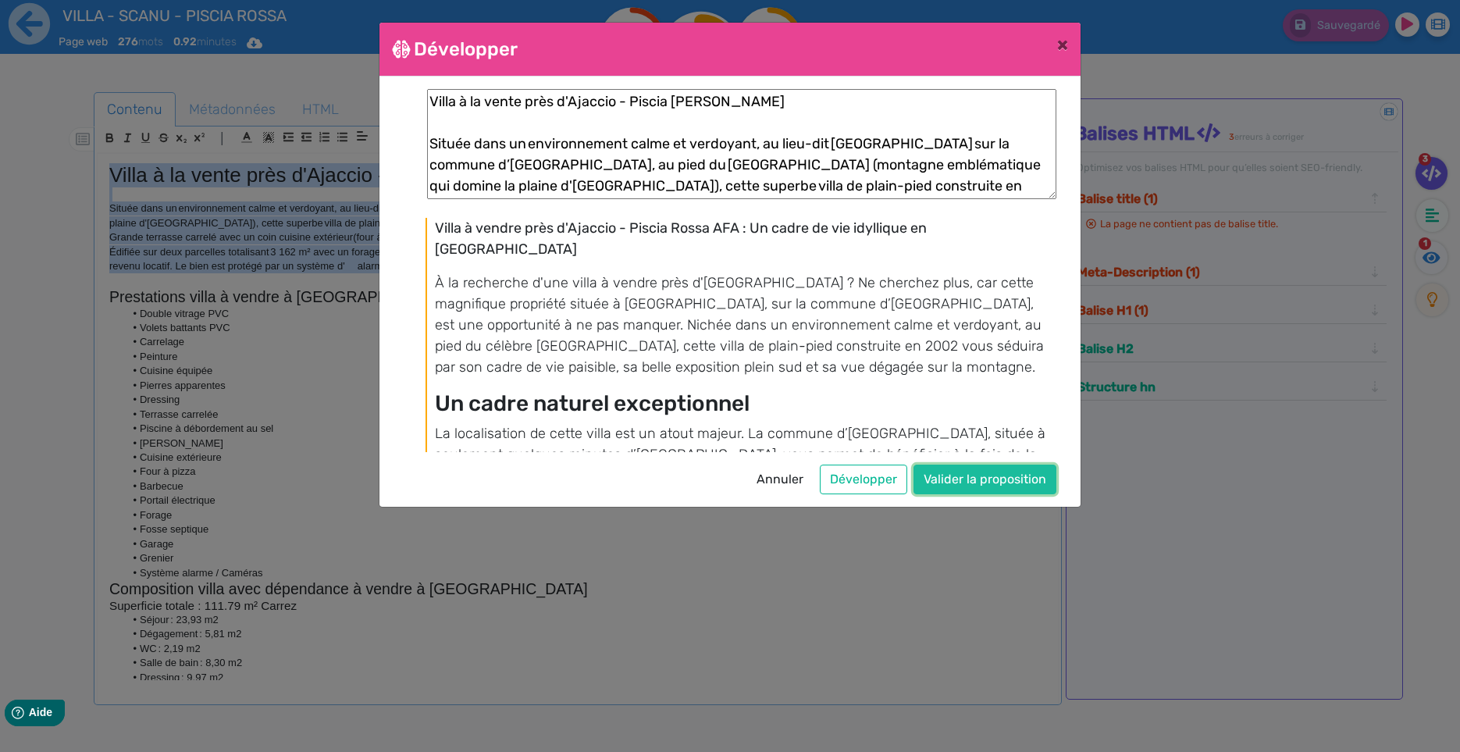
click at [964, 472] on button "Valider la proposition" at bounding box center [984, 479] width 143 height 30
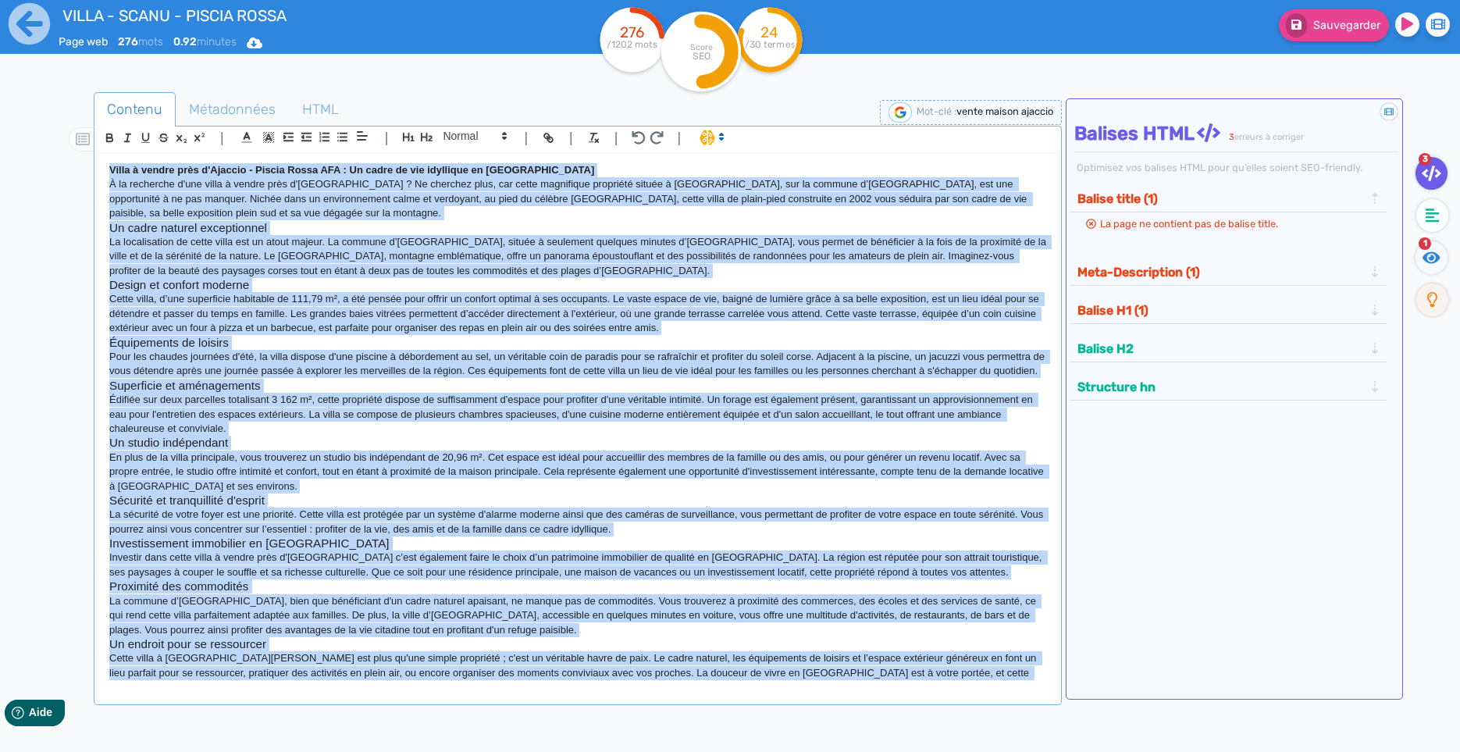
click at [217, 174] on strong "Villa à vendre près d'Ajaccio - Piscia Rossa AFA : Un cadre de vie idyllique en…" at bounding box center [351, 170] width 485 height 12
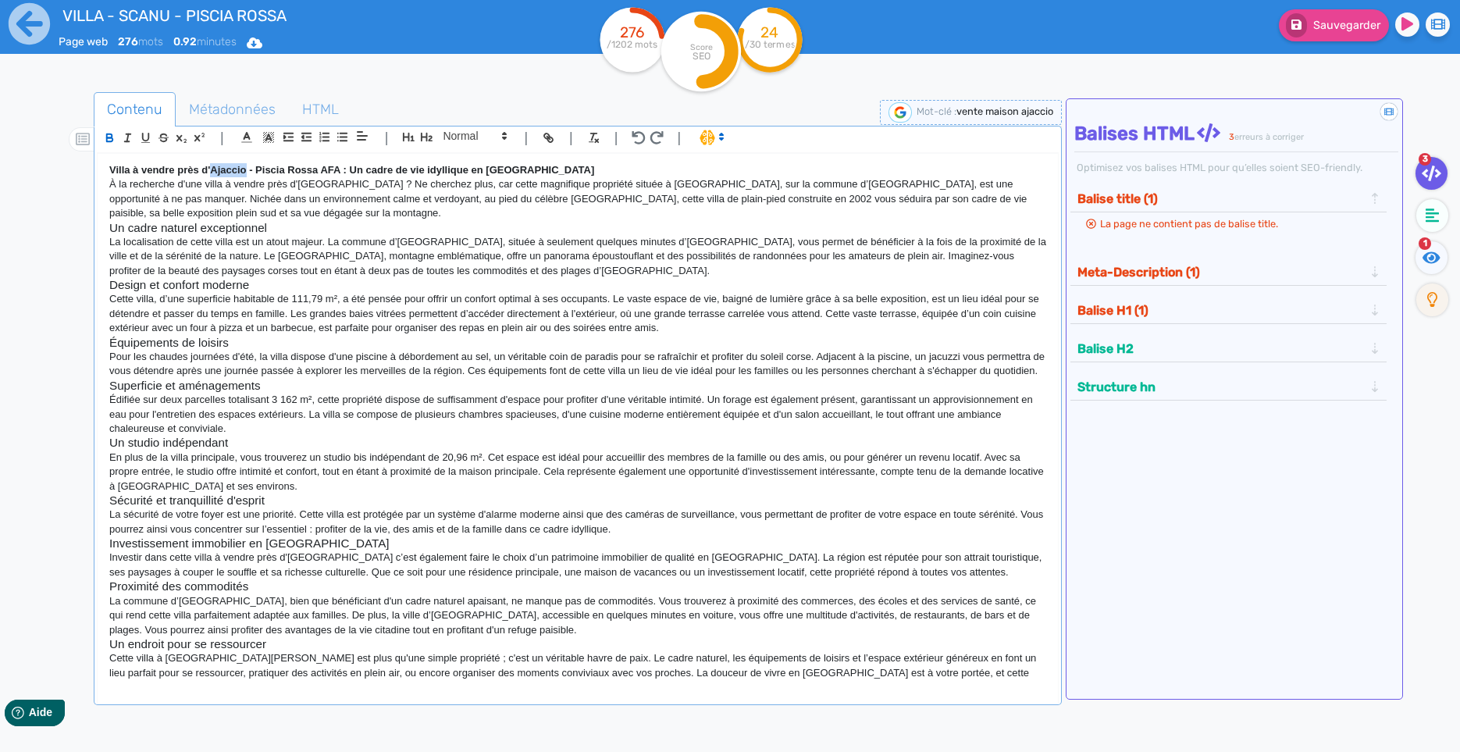
click at [217, 174] on strong "Villa à vendre près d'Ajaccio - Piscia Rossa AFA : Un cadre de vie idyllique en…" at bounding box center [351, 170] width 485 height 12
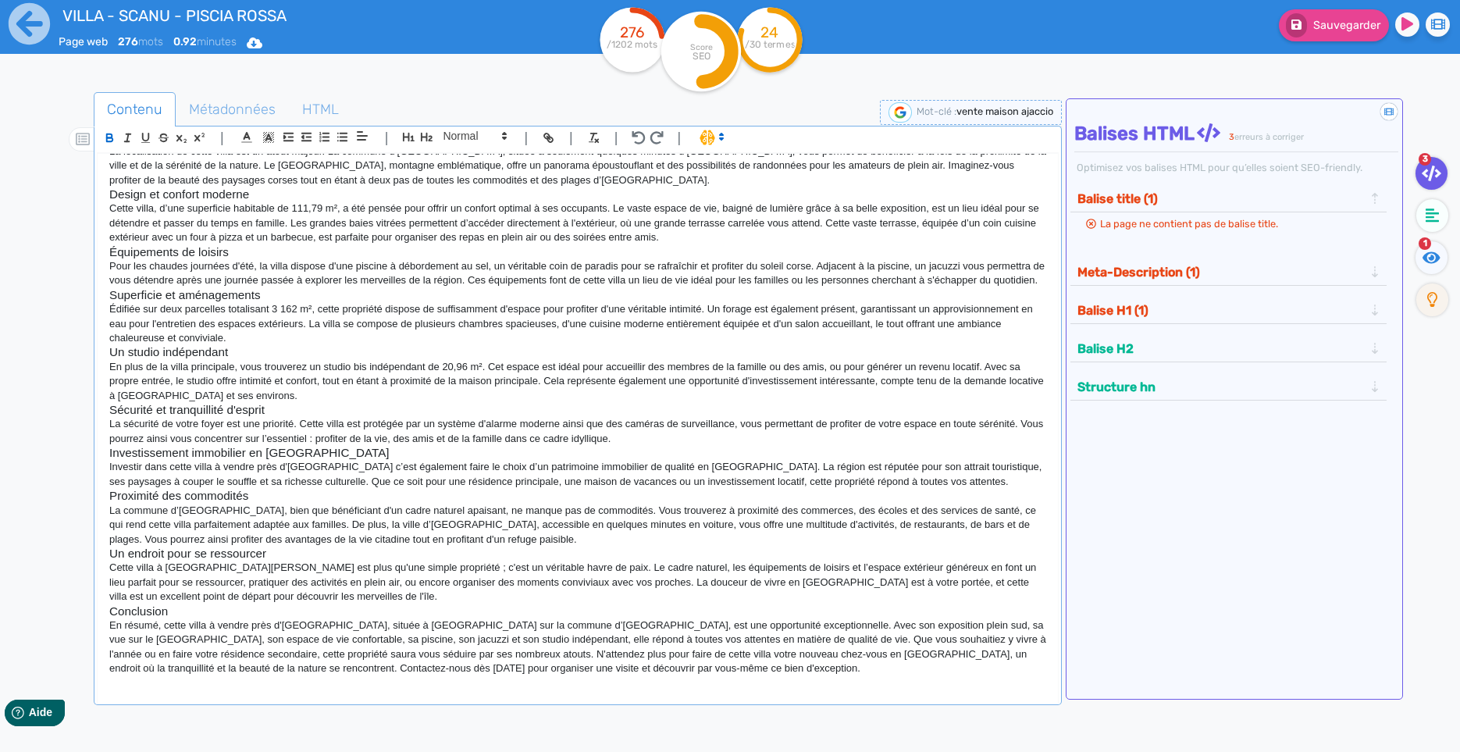
scroll to position [253, 0]
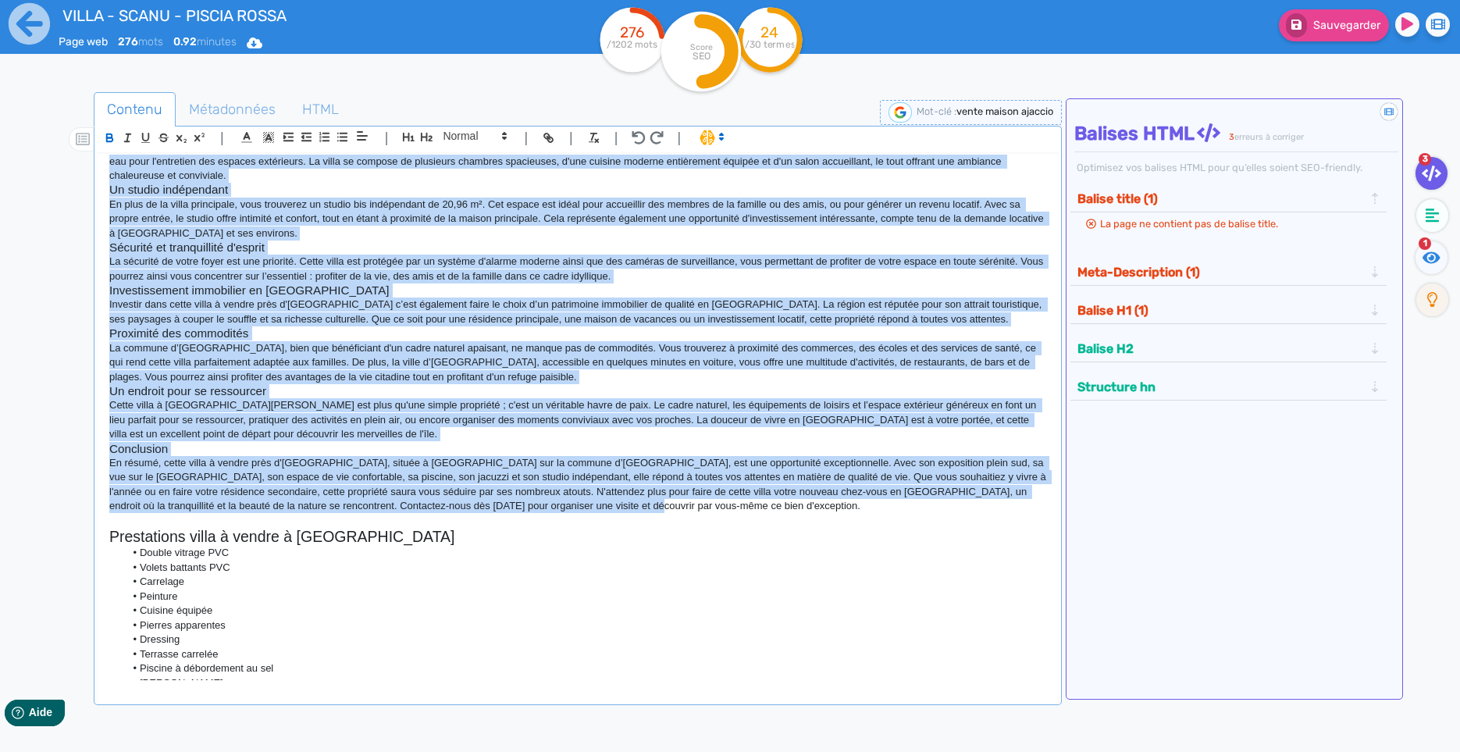
click at [639, 506] on p "En résumé, cette villa à vendre près d'[GEOGRAPHIC_DATA], située à [GEOGRAPHIC_…" at bounding box center [577, 485] width 937 height 58
